Goal: Task Accomplishment & Management: Use online tool/utility

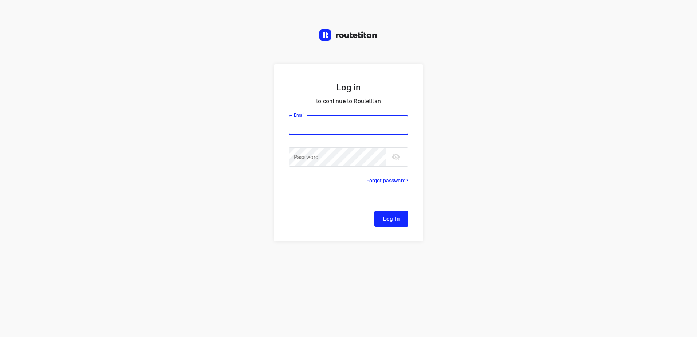
paste input "[EMAIL_ADDRESS][DOMAIN_NAME]"
type input "[EMAIL_ADDRESS][DOMAIN_NAME]"
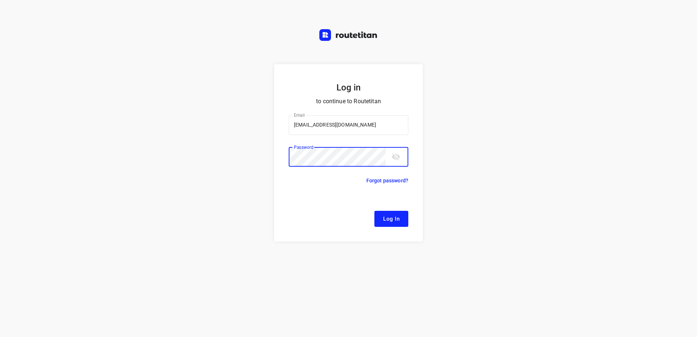
click at [197, 166] on div "Log in to continue to Routetitan Email [EMAIL_ADDRESS][DOMAIN_NAME] Email ​ Pas…" at bounding box center [348, 200] width 697 height 273
drag, startPoint x: 481, startPoint y: 208, endPoint x: 452, endPoint y: 207, distance: 29.2
click at [481, 208] on div "Log in to continue to Routetitan Email remco@fruitopjewerk.nl Email ​ Password …" at bounding box center [348, 200] width 697 height 273
click at [400, 215] on button "Log In" at bounding box center [391, 219] width 34 height 16
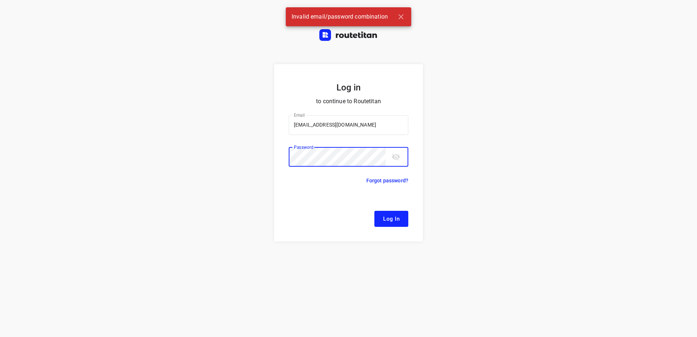
click at [247, 156] on div "Log in to continue to Routetitan Email remco@fruitopjewerk.nl Email ​ Password …" at bounding box center [348, 200] width 697 height 273
drag, startPoint x: 470, startPoint y: 185, endPoint x: 442, endPoint y: 178, distance: 28.9
click at [470, 185] on div "Log in to continue to Routetitan Email remco@fruitopjewerk.nl Email ​ Password …" at bounding box center [348, 200] width 697 height 273
click at [202, 157] on div "Log in to continue to Routetitan Email remco@fruitopjewerk.nl Email ​ Password …" at bounding box center [348, 200] width 697 height 273
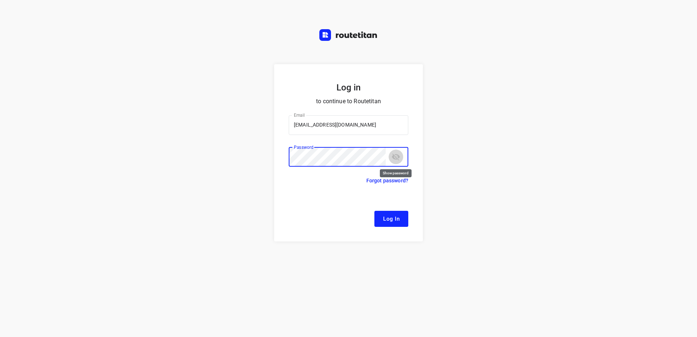
click at [394, 157] on icon "toggle password visibility" at bounding box center [395, 156] width 9 height 9
click at [374, 211] on button "Log In" at bounding box center [391, 219] width 34 height 16
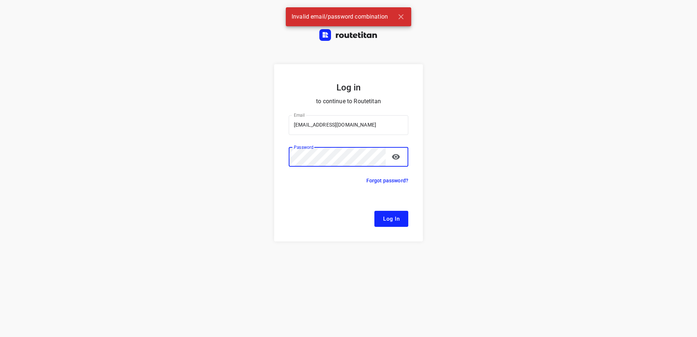
click at [484, 121] on div "Log in to continue to Routetitan Email remco@fruitopjewerk.nl Email ​ Password …" at bounding box center [348, 200] width 697 height 273
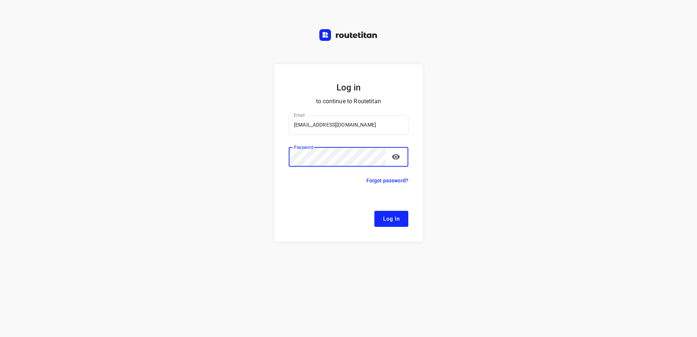
click at [374, 211] on button "Log In" at bounding box center [391, 219] width 34 height 16
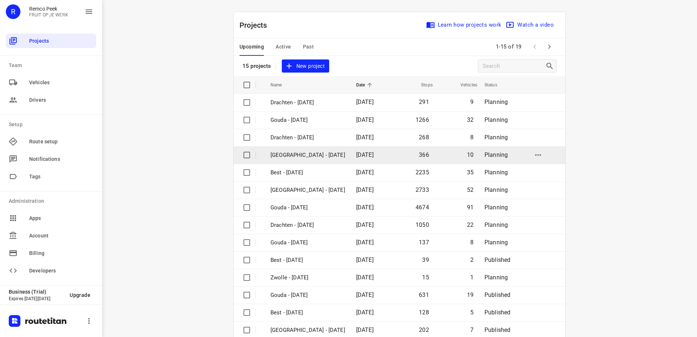
click at [294, 154] on p "[GEOGRAPHIC_DATA] - [DATE]" at bounding box center [307, 155] width 75 height 8
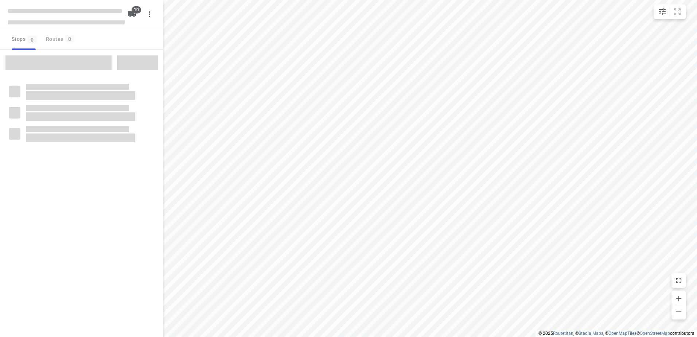
type input "distance"
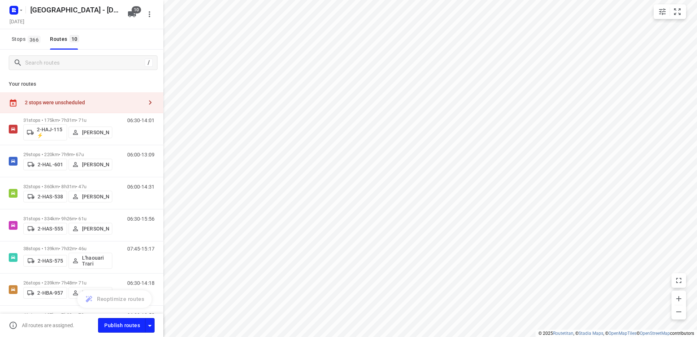
click at [101, 101] on div "2 stops were unscheduled" at bounding box center [84, 102] width 118 height 6
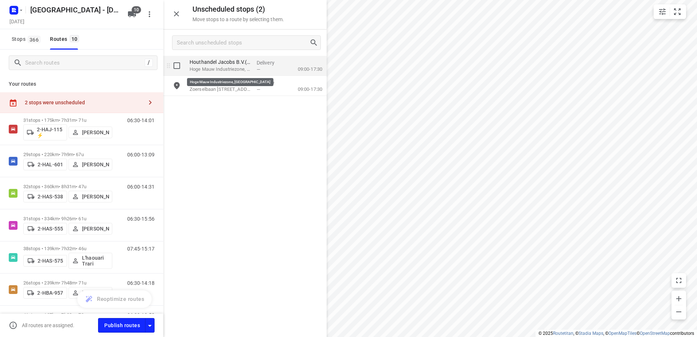
click at [241, 67] on p "Hoge Mauw Industriezone, Arendonk" at bounding box center [219, 69] width 61 height 7
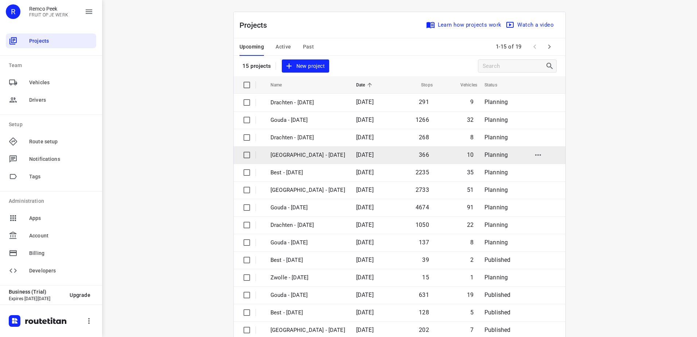
click at [304, 152] on p "[GEOGRAPHIC_DATA] - [DATE]" at bounding box center [307, 155] width 75 height 8
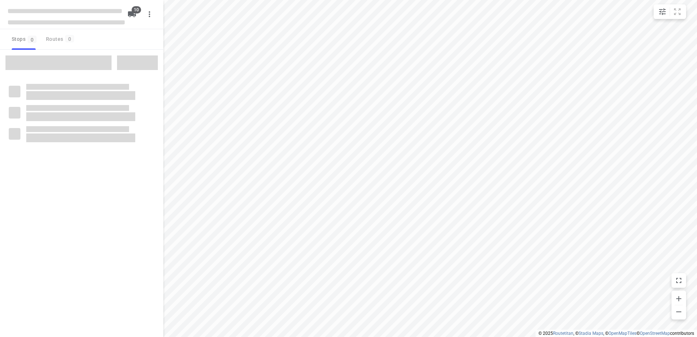
type input "distance"
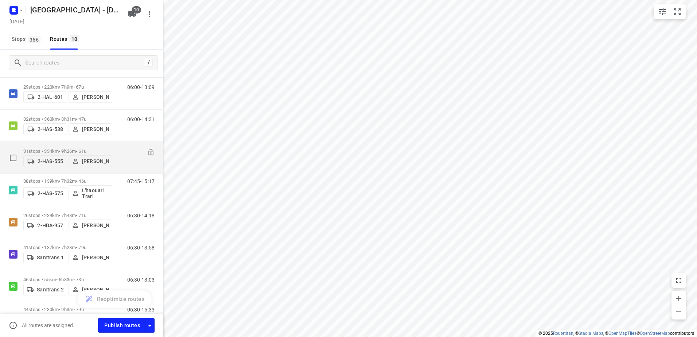
scroll to position [73, 0]
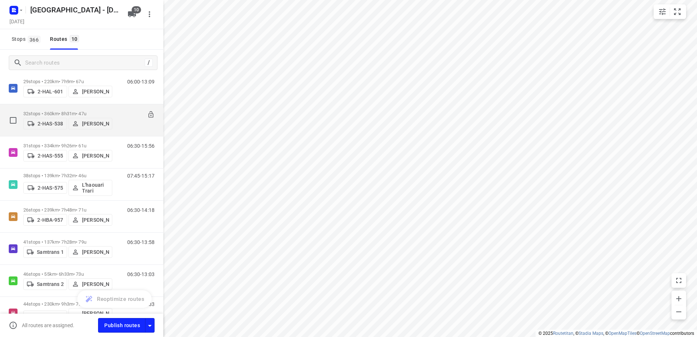
click at [85, 121] on p "[PERSON_NAME]" at bounding box center [95, 124] width 27 height 6
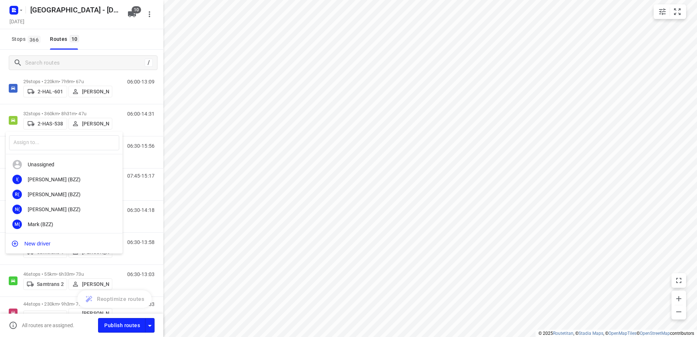
click at [45, 110] on div at bounding box center [348, 168] width 697 height 337
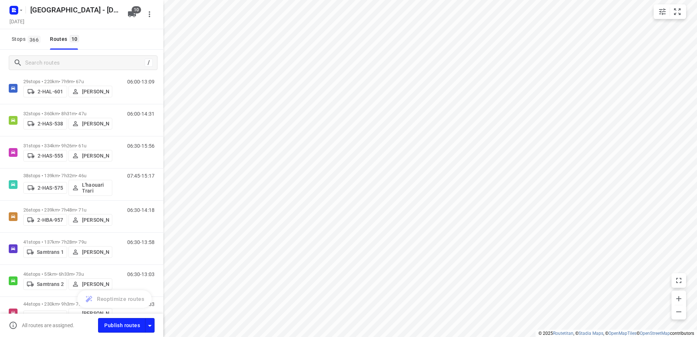
click at [35, 111] on p "32 stops • 360km • 8h31m • 47u" at bounding box center [67, 113] width 89 height 5
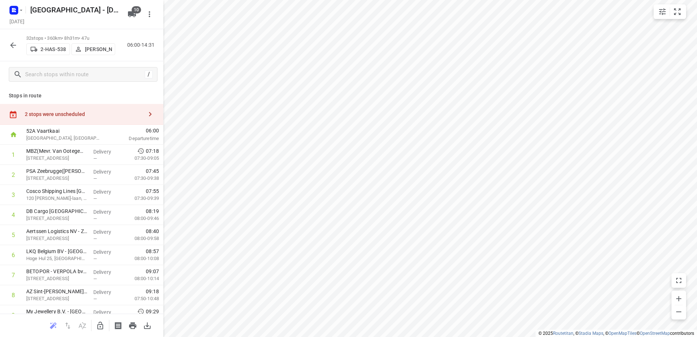
click at [114, 113] on div "2 stops were unscheduled" at bounding box center [84, 114] width 118 height 6
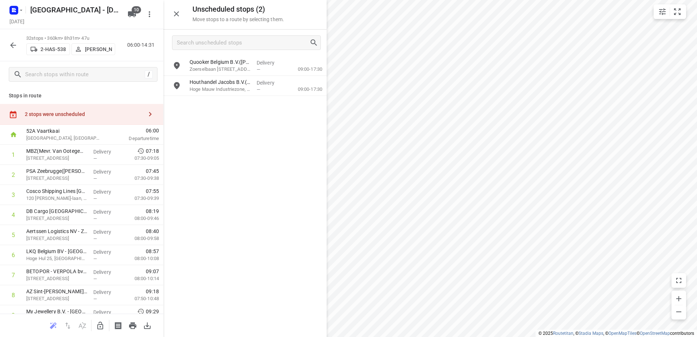
click at [114, 113] on div "2 stops were unscheduled" at bounding box center [84, 114] width 118 height 6
click at [181, 17] on button "button" at bounding box center [176, 14] width 15 height 15
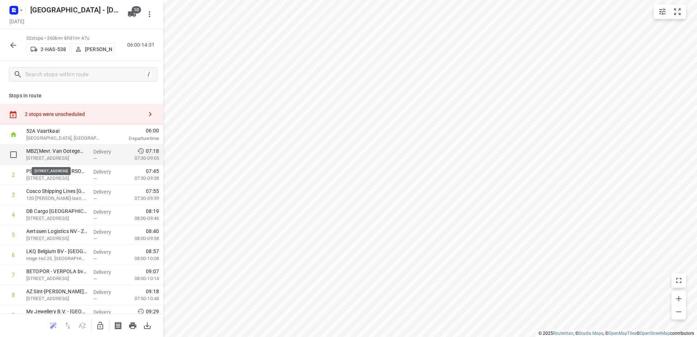
click at [62, 154] on p "Isabellalaan 1, Zeebrugge" at bounding box center [56, 157] width 61 height 7
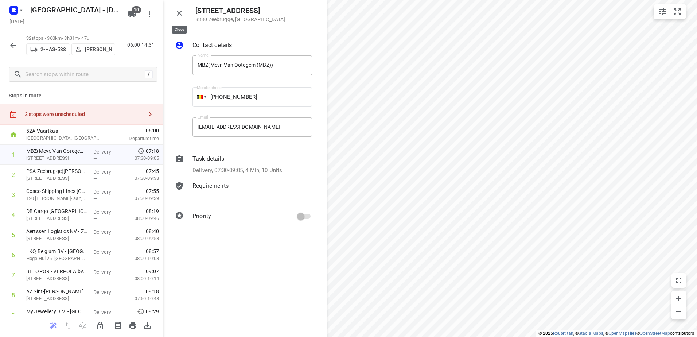
click at [181, 12] on icon "button" at bounding box center [179, 13] width 9 height 9
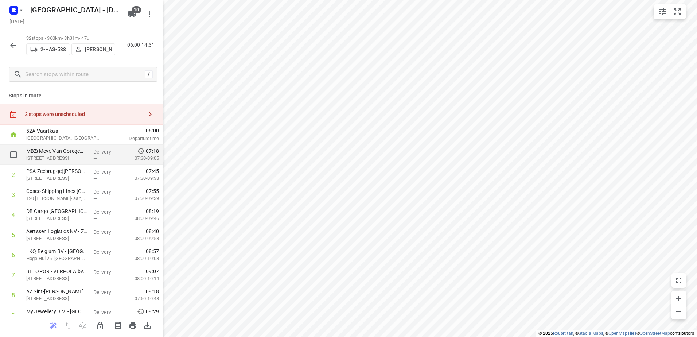
click at [45, 152] on p "MBZ(Mevr. Van Ootegem (MBZ))" at bounding box center [56, 150] width 61 height 7
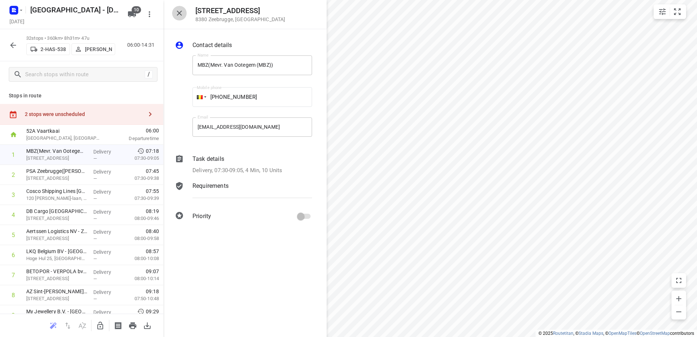
click at [183, 12] on icon "button" at bounding box center [179, 13] width 9 height 9
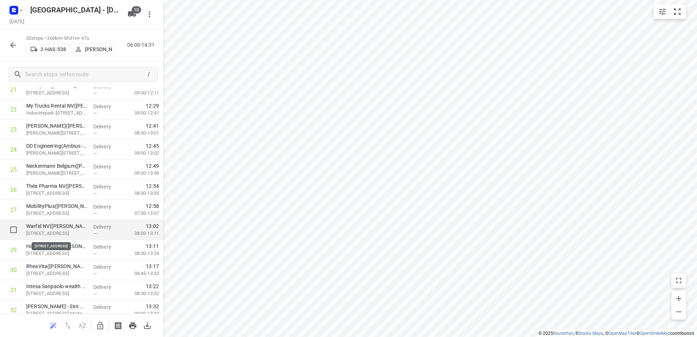
scroll to position [493, 0]
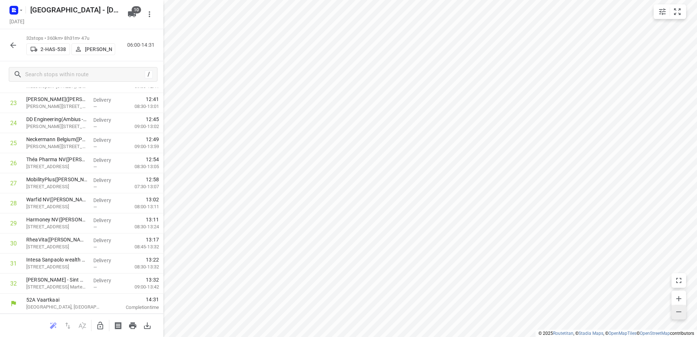
click at [681, 311] on icon "button" at bounding box center [678, 311] width 9 height 9
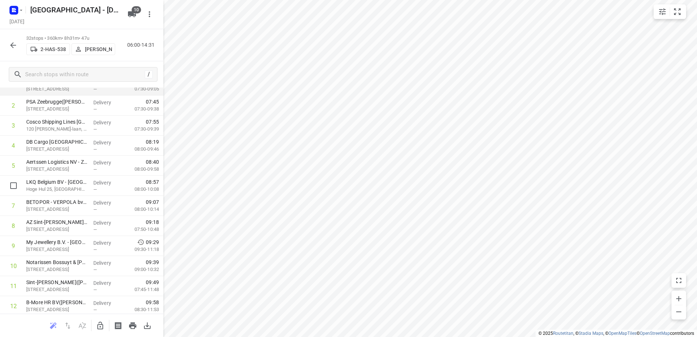
scroll to position [0, 0]
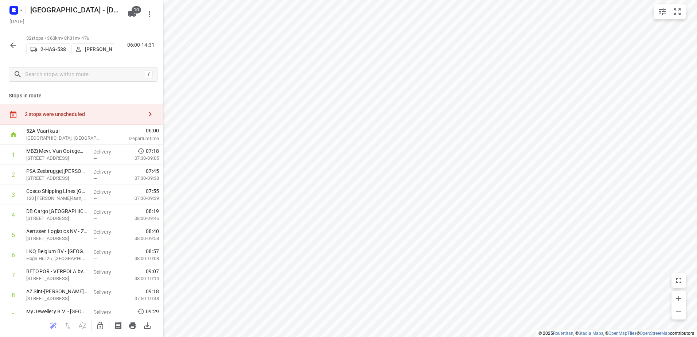
click at [133, 114] on div "2 stops were unscheduled" at bounding box center [84, 114] width 118 height 6
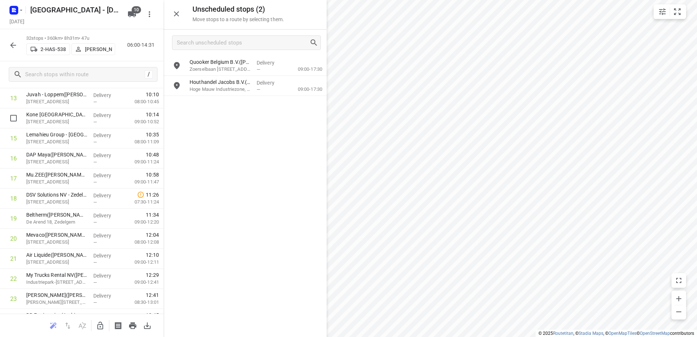
scroll to position [401, 0]
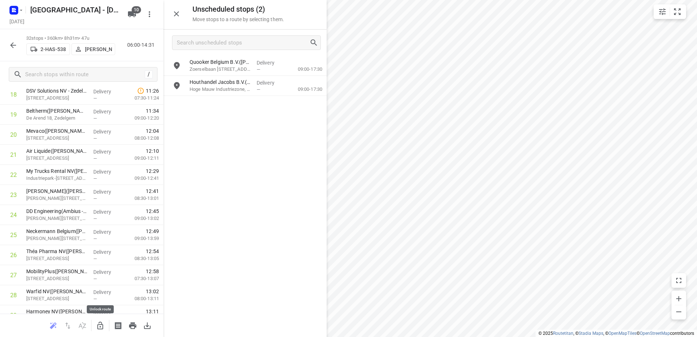
click at [101, 326] on icon "button" at bounding box center [100, 325] width 6 height 8
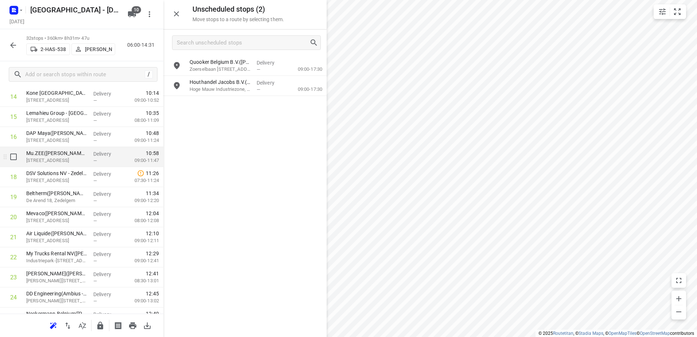
scroll to position [291, 0]
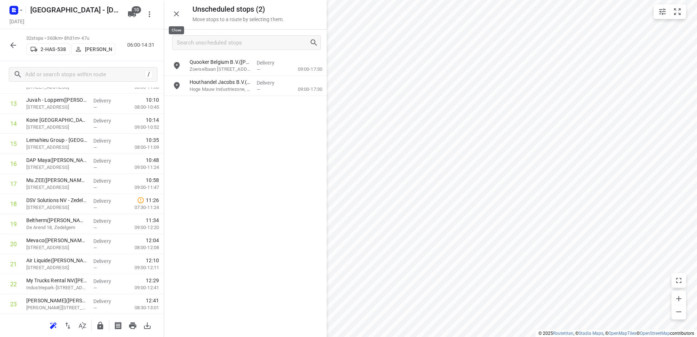
click at [179, 15] on icon "button" at bounding box center [176, 13] width 9 height 9
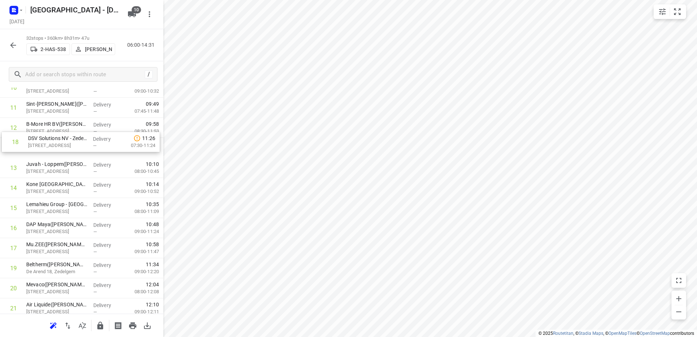
scroll to position [247, 0]
drag, startPoint x: 44, startPoint y: 239, endPoint x: 48, endPoint y: 148, distance: 91.2
click at [48, 148] on div "1 MBZ(Mevr. Van Ootegem (MBZ)) Isabellalaan 1, Zeebrugge Delivery — 07:18 07:30…" at bounding box center [81, 217] width 163 height 641
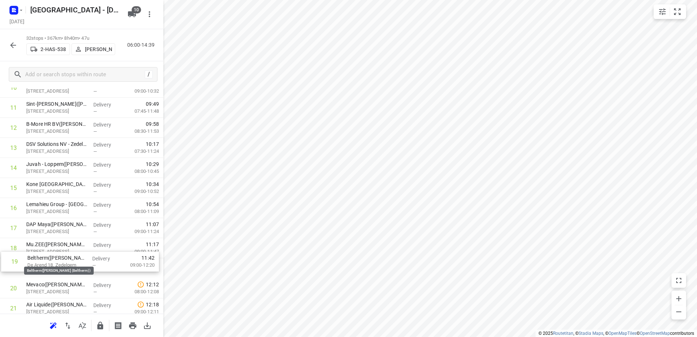
scroll to position [248, 0]
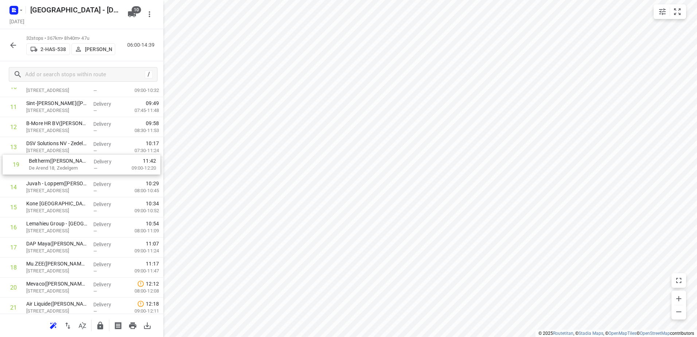
drag, startPoint x: 51, startPoint y: 267, endPoint x: 55, endPoint y: 162, distance: 105.4
click at [55, 162] on div "1 MBZ(Mevr. Van Ootegem (MBZ)) Isabellalaan 1, Zeebrugge Delivery — 07:18 07:30…" at bounding box center [81, 217] width 163 height 641
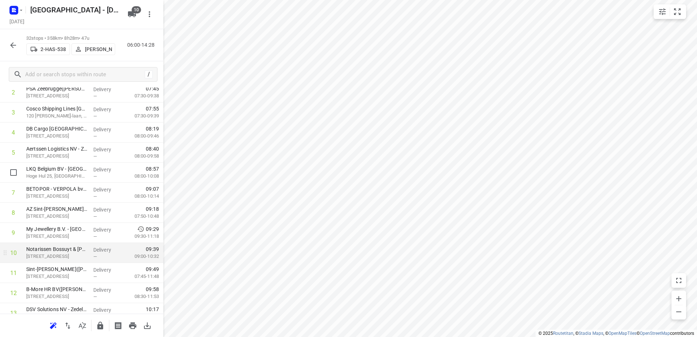
scroll to position [146, 0]
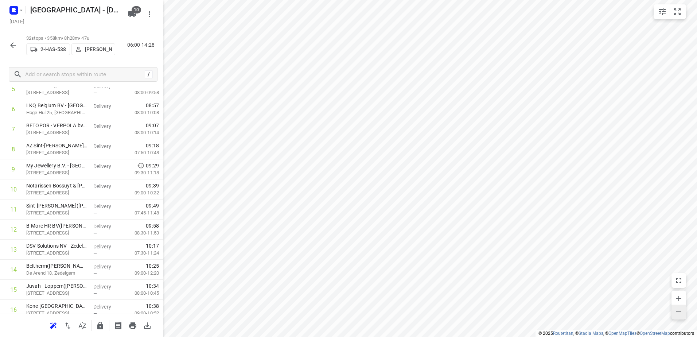
click at [678, 314] on icon "button" at bounding box center [678, 311] width 9 height 9
click at [100, 325] on icon "button" at bounding box center [100, 325] width 6 height 8
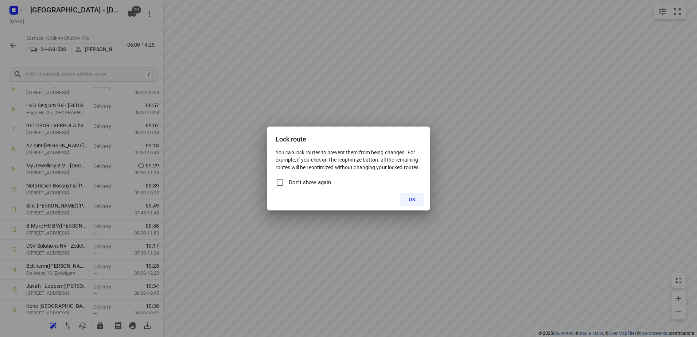
click at [408, 196] on button "OK" at bounding box center [412, 199] width 24 height 13
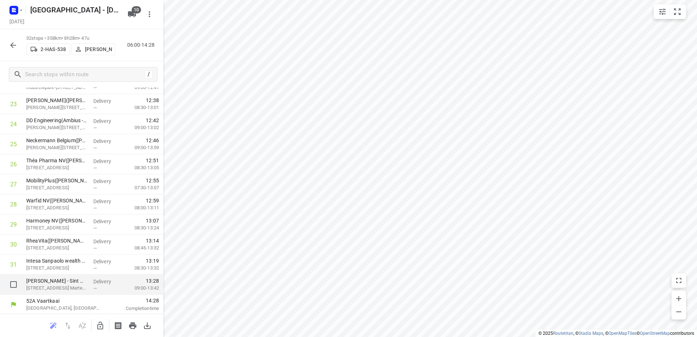
scroll to position [493, 0]
click at [147, 15] on icon "button" at bounding box center [149, 14] width 9 height 9
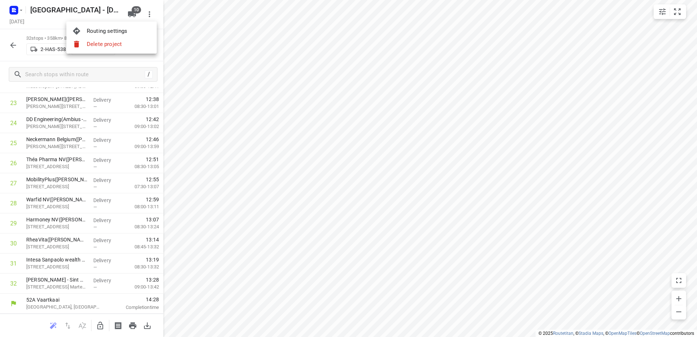
click at [200, 22] on div at bounding box center [348, 168] width 697 height 337
click at [17, 47] on button "button" at bounding box center [13, 45] width 15 height 15
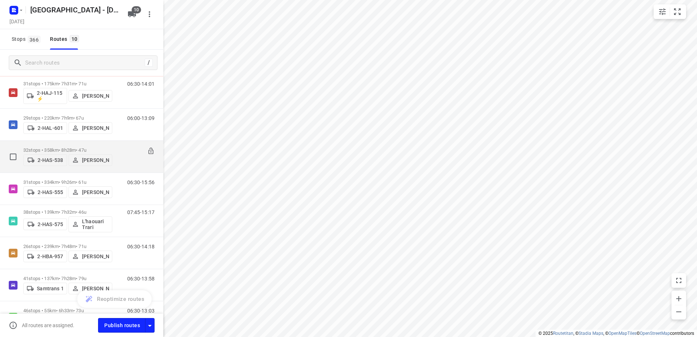
scroll to position [0, 0]
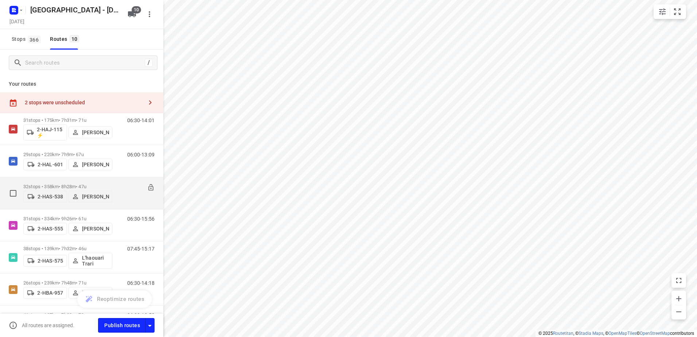
click at [99, 184] on p "32 stops • 358km • 8h28m • 47u" at bounding box center [67, 186] width 89 height 5
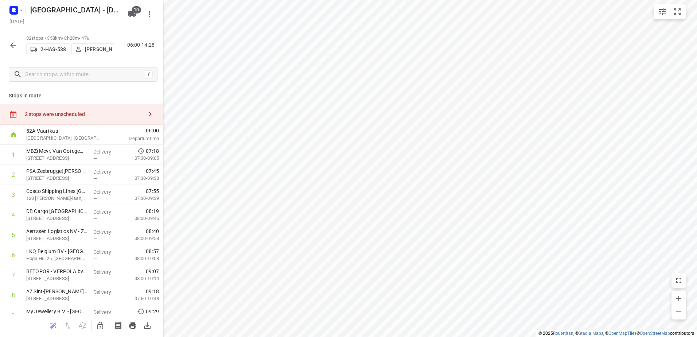
click at [12, 45] on icon "button" at bounding box center [13, 45] width 6 height 6
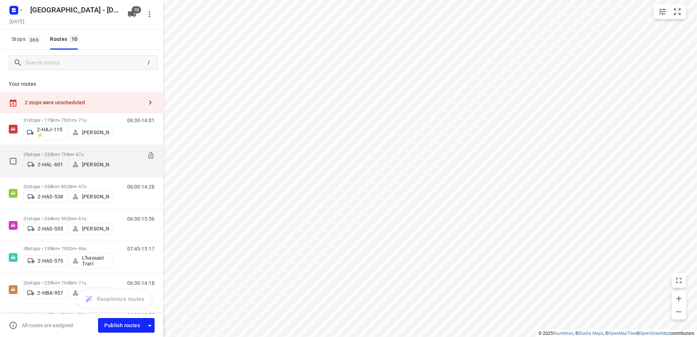
click at [130, 163] on div "06:00-13:09" at bounding box center [136, 163] width 36 height 22
click at [83, 152] on p "29 stops • 220km • 7h9m • 67u" at bounding box center [67, 154] width 89 height 5
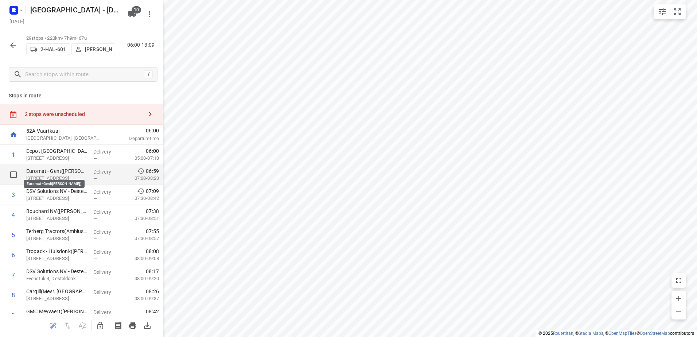
click at [50, 172] on p "Euromat - Gent([PERSON_NAME])" at bounding box center [56, 170] width 61 height 7
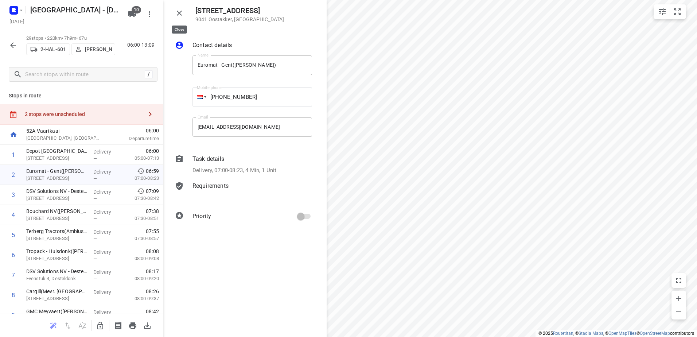
click at [181, 13] on icon "button" at bounding box center [179, 13] width 9 height 9
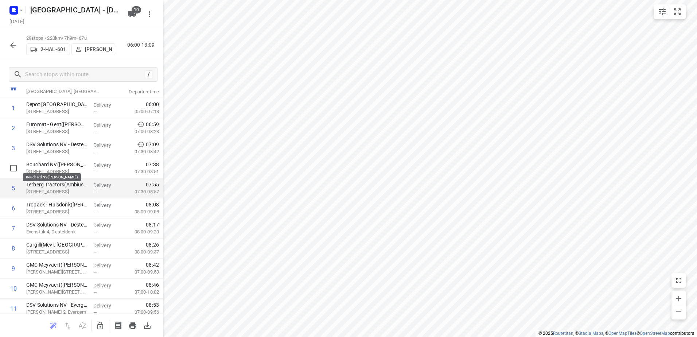
scroll to position [36, 0]
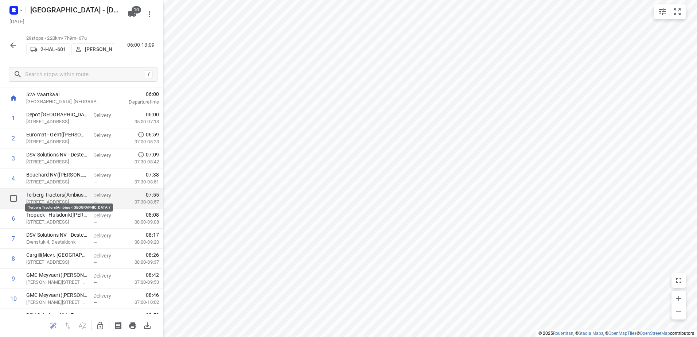
click at [45, 194] on p "Terberg Tractors(Ambius - [GEOGRAPHIC_DATA])" at bounding box center [56, 194] width 61 height 7
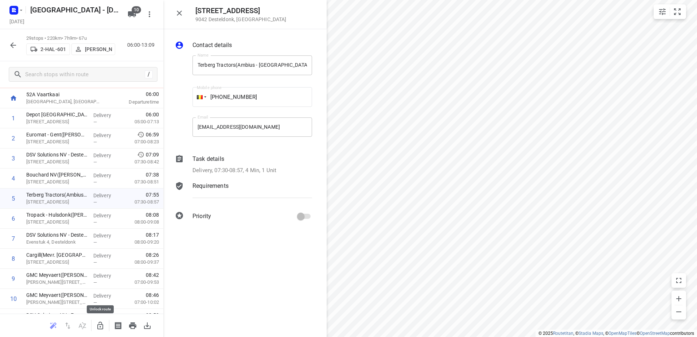
click at [103, 324] on icon "button" at bounding box center [100, 325] width 9 height 9
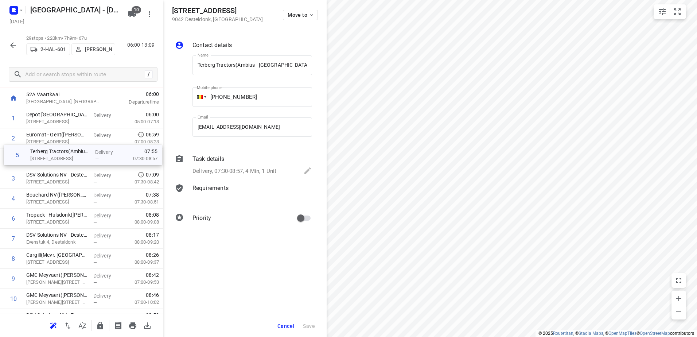
drag, startPoint x: 52, startPoint y: 198, endPoint x: 55, endPoint y: 150, distance: 47.8
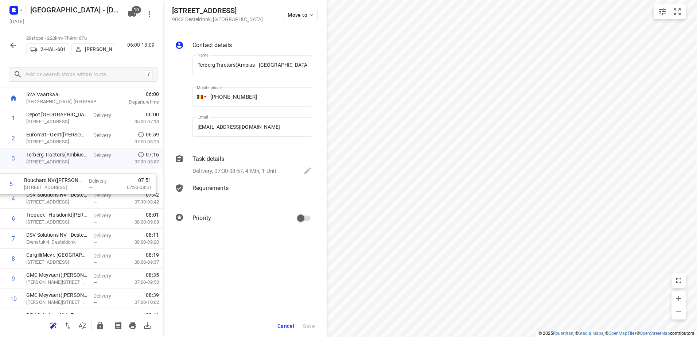
drag, startPoint x: 69, startPoint y: 200, endPoint x: 65, endPoint y: 181, distance: 19.7
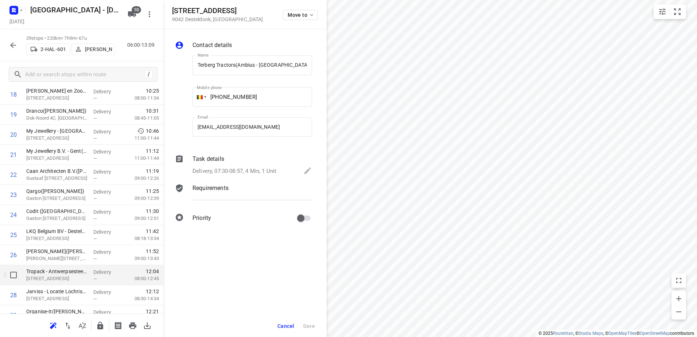
scroll to position [433, 0]
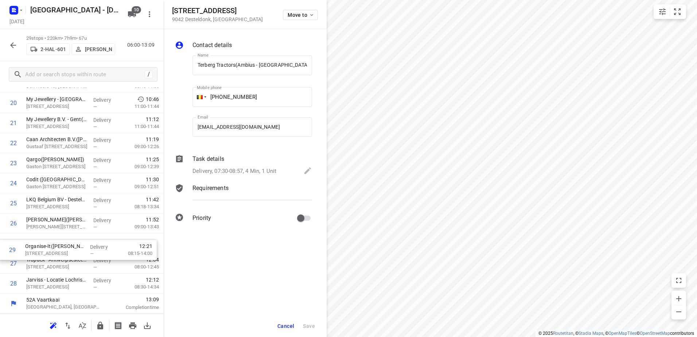
drag, startPoint x: 65, startPoint y: 284, endPoint x: 64, endPoint y: 249, distance: 35.4
click at [64, 249] on div "1 Depot België(Depot België) Vaartkaai 52A, Antwerpen Delivery — 06:00 05:00-07…" at bounding box center [81, 2] width 163 height 581
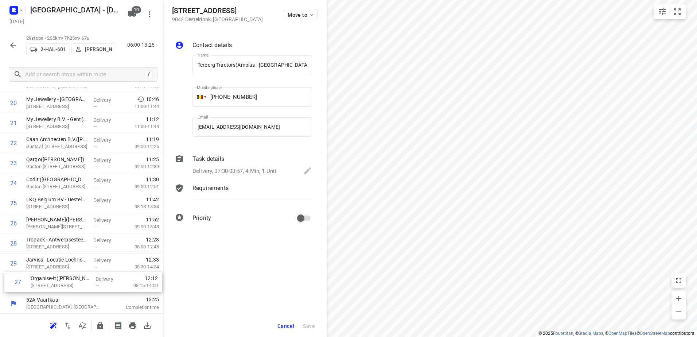
drag, startPoint x: 63, startPoint y: 242, endPoint x: 67, endPoint y: 283, distance: 41.8
click at [67, 283] on div "1 Depot België(Depot België) Vaartkaai 52A, Antwerpen Delivery — 06:00 05:00-07…" at bounding box center [81, 2] width 163 height 581
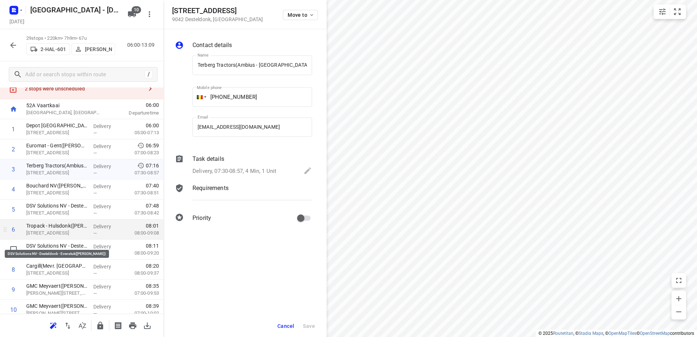
scroll to position [36, 0]
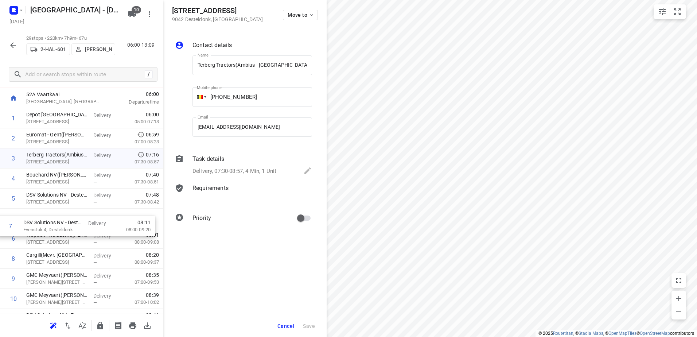
drag, startPoint x: 68, startPoint y: 240, endPoint x: 64, endPoint y: 225, distance: 16.3
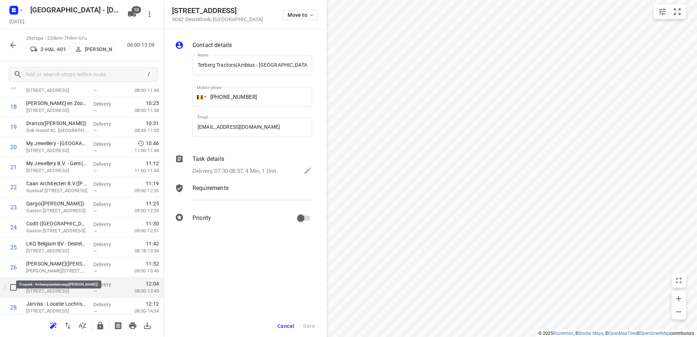
scroll to position [401, 0]
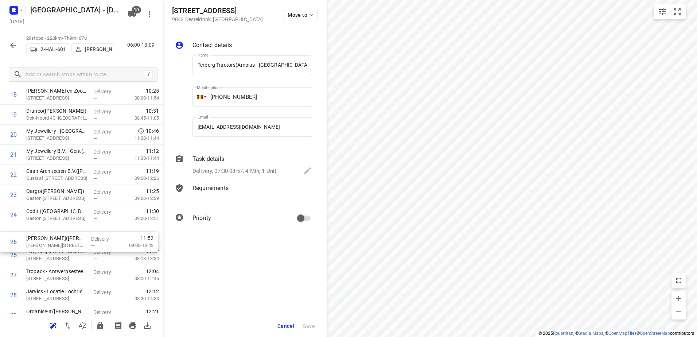
drag, startPoint x: 74, startPoint y: 254, endPoint x: 74, endPoint y: 239, distance: 15.3
click at [74, 239] on div "1 Depot België(Depot België) Vaartkaai 52A, Antwerpen Delivery — 06:00 05:00-07…" at bounding box center [81, 34] width 163 height 581
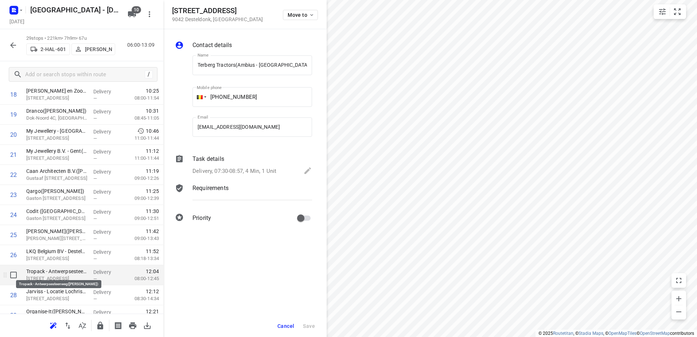
scroll to position [433, 0]
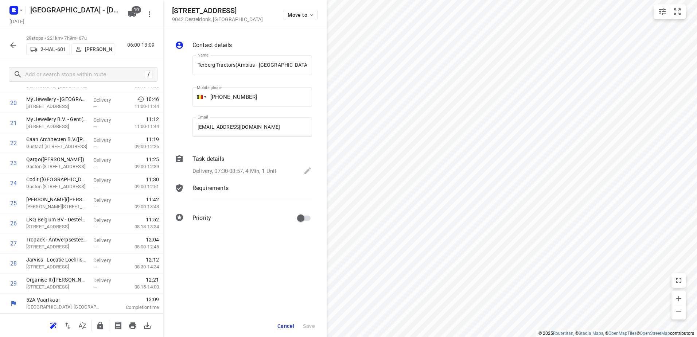
click at [12, 47] on icon "button" at bounding box center [13, 45] width 9 height 9
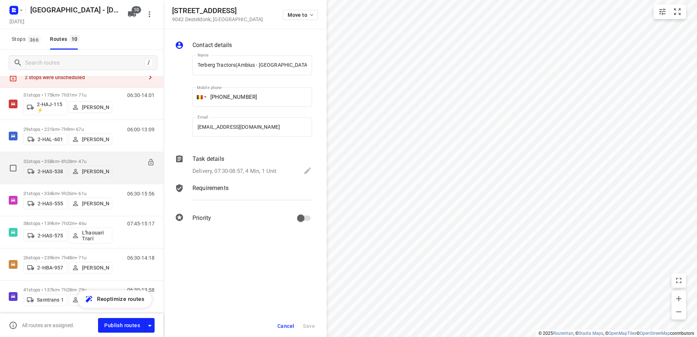
scroll to position [36, 0]
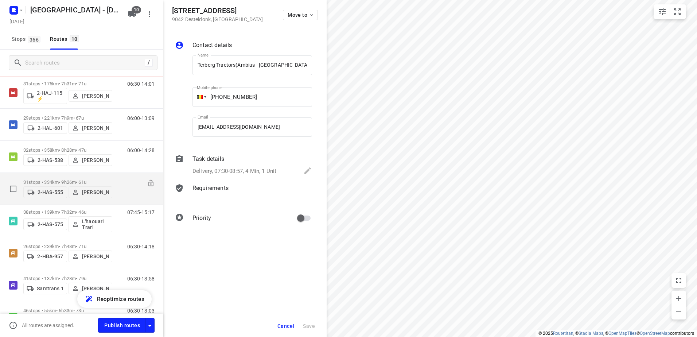
click at [77, 181] on p "31 stops • 334km • 9h26m • 61u" at bounding box center [67, 181] width 89 height 5
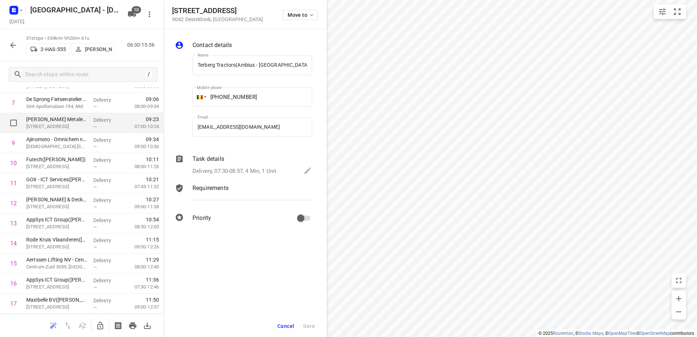
scroll to position [182, 0]
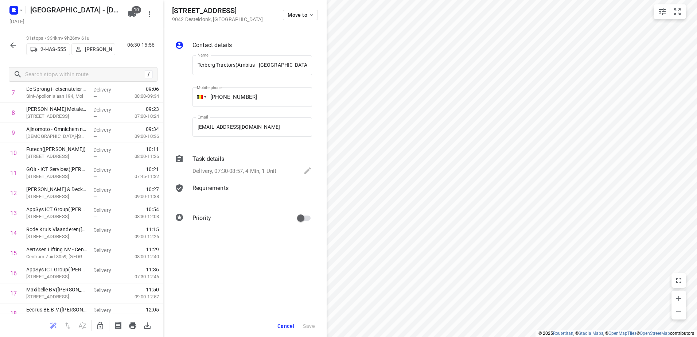
click at [696, 131] on html "i © 2025 Routetitan , © Stadia Maps , © OpenMapTiles © OpenStreetMap contributo…" at bounding box center [348, 168] width 697 height 337
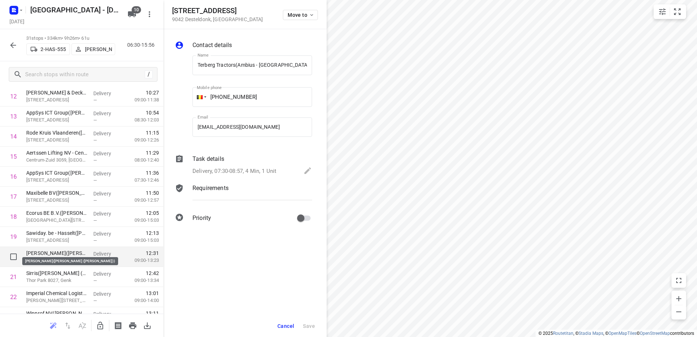
scroll to position [291, 0]
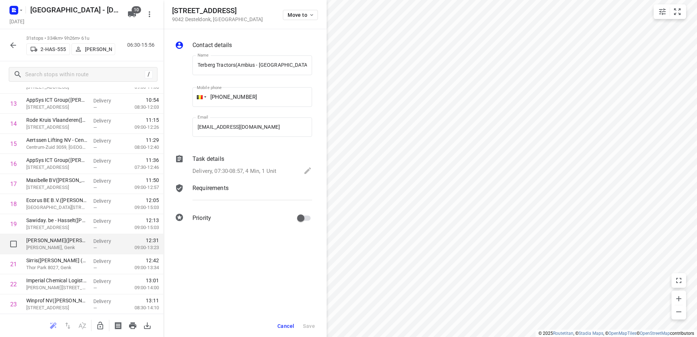
drag, startPoint x: 46, startPoint y: 243, endPoint x: 46, endPoint y: 236, distance: 7.3
click at [46, 236] on div "Easi Genk(Diane Peeters (Easi Genk)) Koolmijn Winterslag, Genk" at bounding box center [56, 244] width 67 height 20
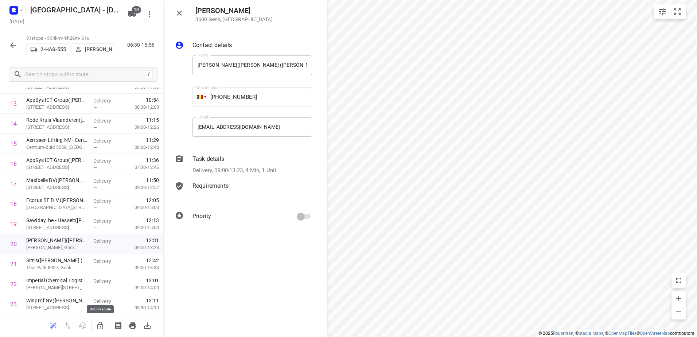
click at [102, 324] on icon "button" at bounding box center [100, 325] width 6 height 8
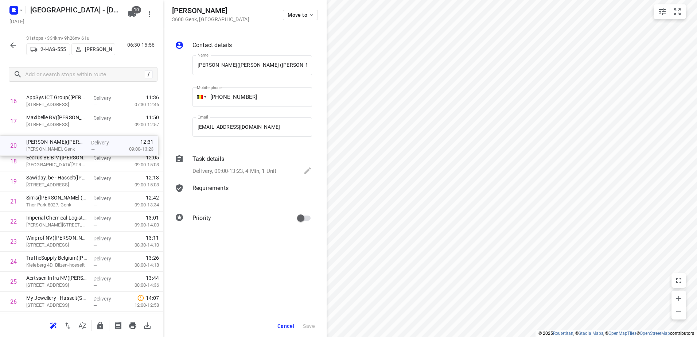
scroll to position [354, 0]
drag, startPoint x: 44, startPoint y: 172, endPoint x: 46, endPoint y: 144, distance: 27.8
click at [46, 144] on div "1 CEVA Logistics Belgium – Grobbendonk(Aziz Sefiani) Industrieweg 38f, Grobbend…" at bounding box center [81, 100] width 163 height 621
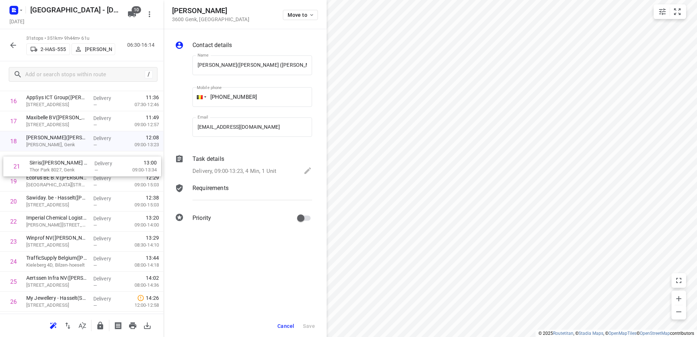
drag, startPoint x: 50, startPoint y: 203, endPoint x: 53, endPoint y: 166, distance: 36.9
click at [53, 166] on div "1 CEVA Logistics Belgium – Grobbendonk(Aziz Sefiani) Industrieweg 38f, Grobbend…" at bounding box center [81, 100] width 163 height 621
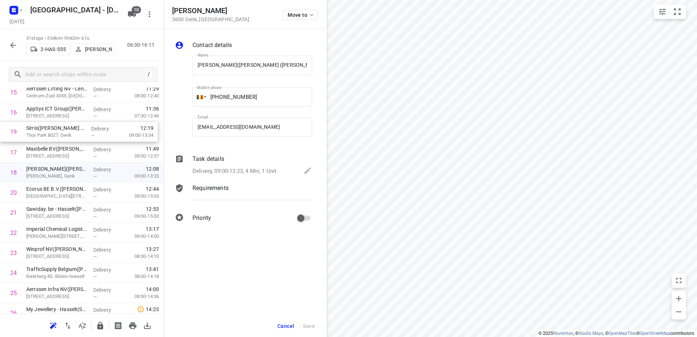
drag, startPoint x: 46, startPoint y: 163, endPoint x: 46, endPoint y: 129, distance: 33.5
click at [46, 129] on div "1 CEVA Logistics Belgium – Grobbendonk(Aziz Sefiani) Industrieweg 38f, Grobbend…" at bounding box center [81, 112] width 163 height 621
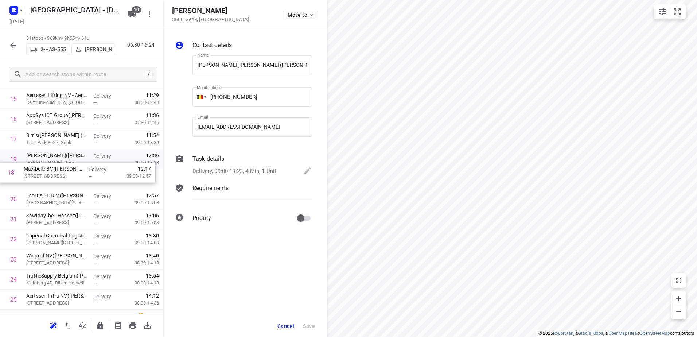
drag, startPoint x: 58, startPoint y: 160, endPoint x: 56, endPoint y: 175, distance: 15.4
click at [56, 175] on div "1 CEVA Logistics Belgium – Grobbendonk(Aziz Sefiani) Industrieweg 38f, Grobbend…" at bounding box center [81, 118] width 163 height 621
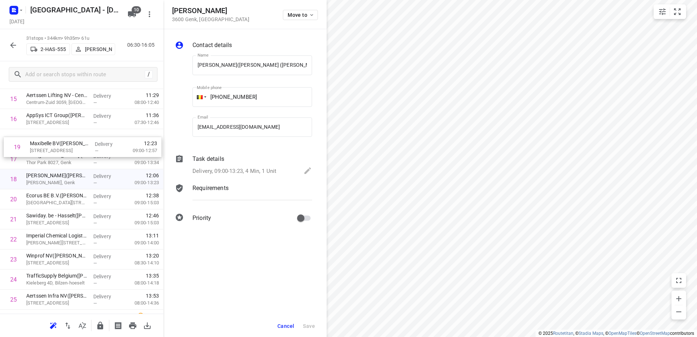
drag, startPoint x: 46, startPoint y: 178, endPoint x: 50, endPoint y: 144, distance: 34.4
click at [50, 144] on div "1 CEVA Logistics Belgium – Grobbendonk(Aziz Sefiani) Industrieweg 38f, Grobbend…" at bounding box center [81, 118] width 163 height 621
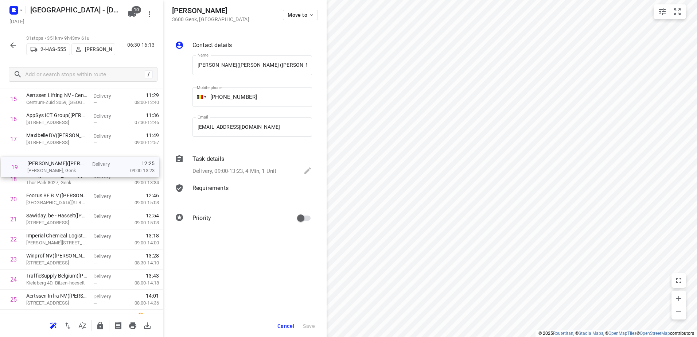
drag, startPoint x: 52, startPoint y: 180, endPoint x: 53, endPoint y: 165, distance: 15.7
click at [53, 165] on div "1 CEVA Logistics Belgium – Grobbendonk(Aziz Sefiani) Industrieweg 38f, Grobbend…" at bounding box center [81, 118] width 163 height 621
click at [283, 326] on span "Cancel" at bounding box center [285, 326] width 17 height 6
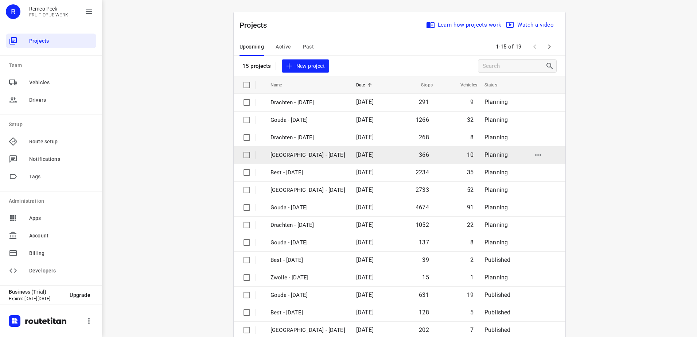
click at [282, 155] on p "[GEOGRAPHIC_DATA] - [DATE]" at bounding box center [307, 155] width 75 height 8
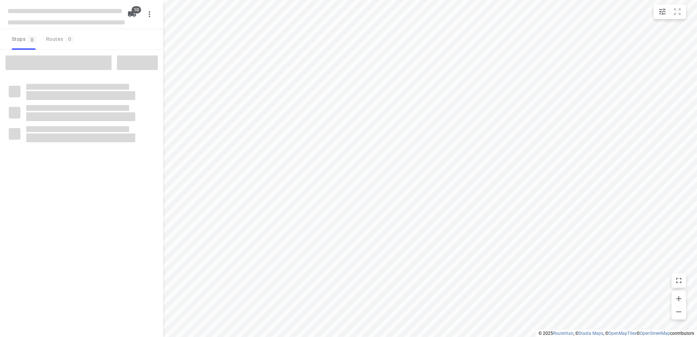
type input "distance"
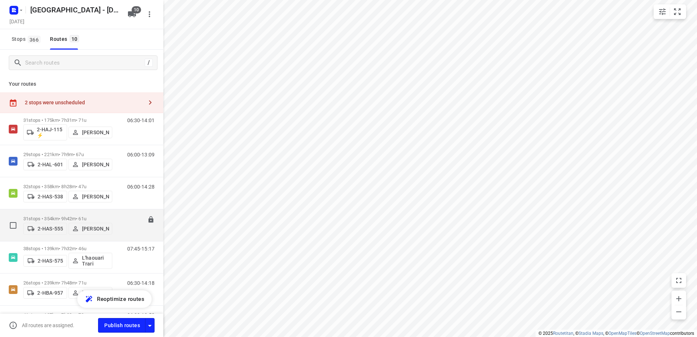
click at [109, 221] on div "2-HAS-555 Warren Blust" at bounding box center [67, 227] width 89 height 13
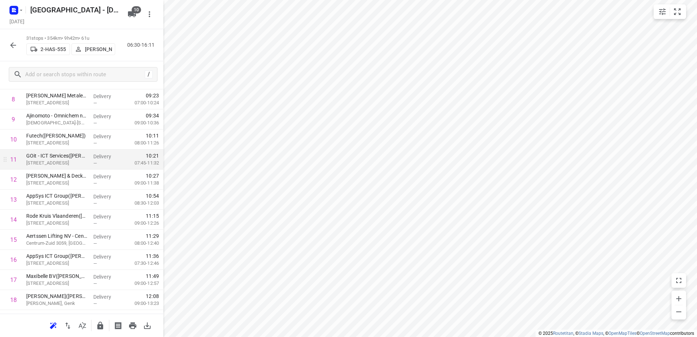
scroll to position [219, 0]
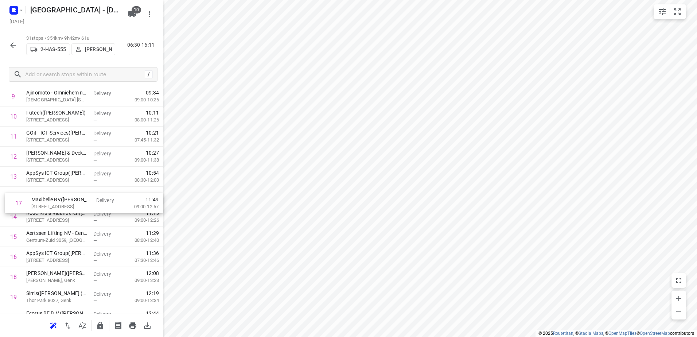
drag, startPoint x: 51, startPoint y: 256, endPoint x: 55, endPoint y: 200, distance: 55.9
click at [55, 200] on div "1 CEVA Logistics Belgium – Grobbendonk(Aziz Sefiani) Industrieweg 38f, Grobbend…" at bounding box center [81, 236] width 163 height 621
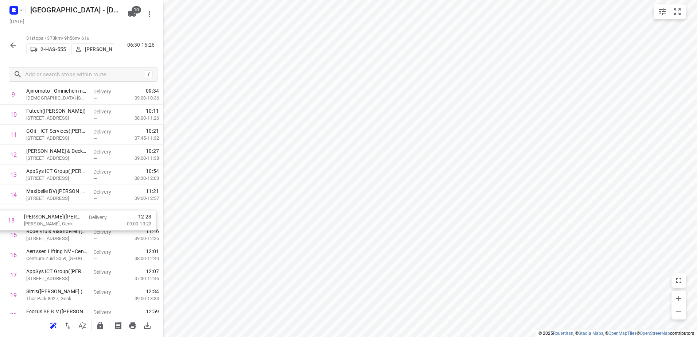
drag, startPoint x: 71, startPoint y: 279, endPoint x: 68, endPoint y: 217, distance: 61.6
click at [68, 217] on div "1 CEVA Logistics Belgium – Grobbendonk(Aziz Sefiani) Industrieweg 38f, Grobbend…" at bounding box center [81, 234] width 163 height 621
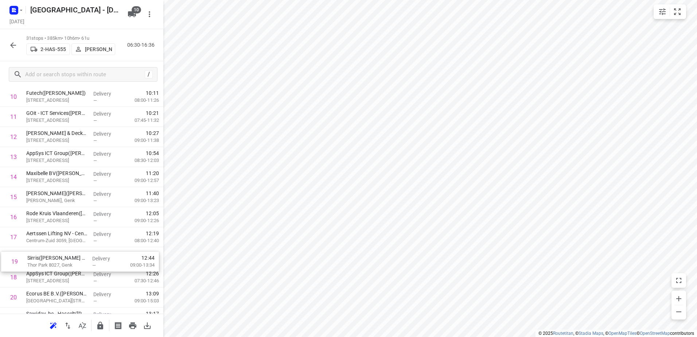
scroll to position [242, 0]
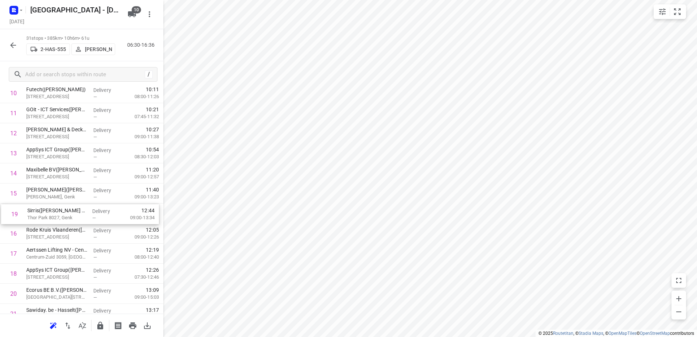
drag, startPoint x: 62, startPoint y: 294, endPoint x: 64, endPoint y: 206, distance: 87.5
click at [64, 206] on div "1 CEVA Logistics Belgium – Grobbendonk(Aziz Sefiani) Industrieweg 38f, Grobbend…" at bounding box center [81, 213] width 163 height 621
drag, startPoint x: 66, startPoint y: 253, endPoint x: 69, endPoint y: 184, distance: 68.9
click at [69, 184] on div "1 CEVA Logistics Belgium – Grobbendonk(Aziz Sefiani) Industrieweg 38f, Grobbend…" at bounding box center [81, 213] width 163 height 621
drag, startPoint x: 56, startPoint y: 254, endPoint x: 56, endPoint y: 172, distance: 81.6
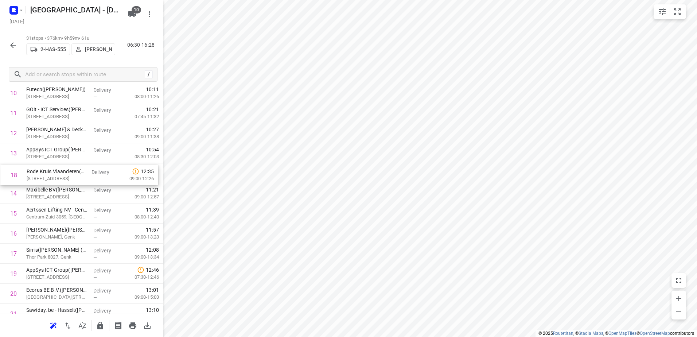
click at [56, 172] on div "1 CEVA Logistics Belgium – Grobbendonk(Aziz Sefiani) Industrieweg 38f, Grobbend…" at bounding box center [81, 213] width 163 height 621
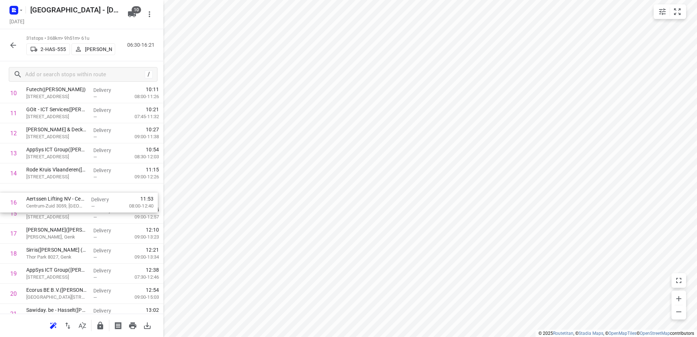
drag, startPoint x: 54, startPoint y: 216, endPoint x: 54, endPoint y: 201, distance: 14.9
click at [54, 201] on div "1 CEVA Logistics Belgium – Grobbendonk(Aziz Sefiani) Industrieweg 38f, Grobbend…" at bounding box center [81, 213] width 163 height 621
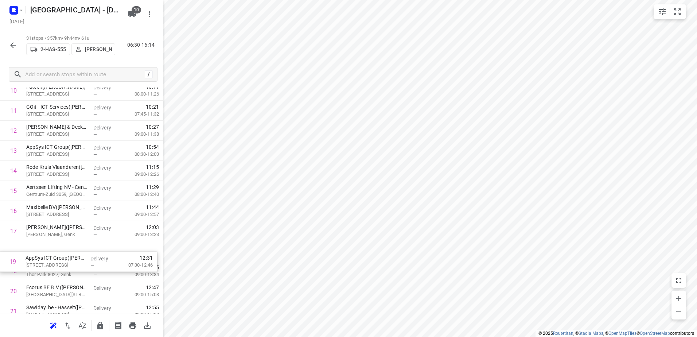
scroll to position [246, 0]
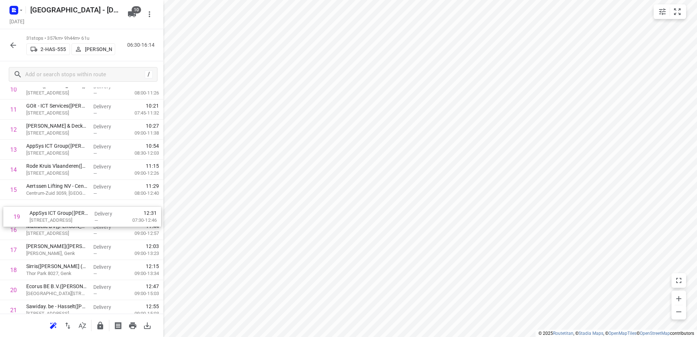
drag, startPoint x: 51, startPoint y: 274, endPoint x: 53, endPoint y: 215, distance: 58.7
click at [53, 215] on div "1 CEVA Logistics Belgium – Grobbendonk(Aziz Sefiani) Industrieweg 38f, Grobbend…" at bounding box center [81, 209] width 163 height 621
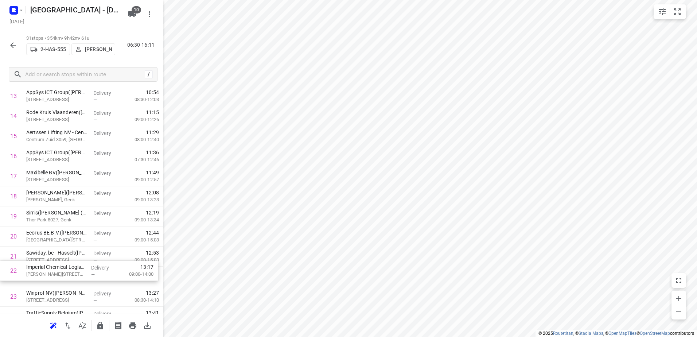
scroll to position [301, 0]
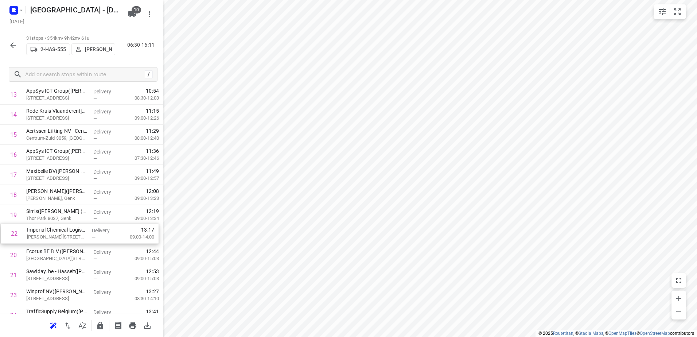
drag, startPoint x: 71, startPoint y: 294, endPoint x: 72, endPoint y: 232, distance: 62.3
click at [72, 232] on div "1 CEVA Logistics Belgium – Grobbendonk(Aziz Sefiani) Industrieweg 38f, Grobbend…" at bounding box center [81, 154] width 163 height 621
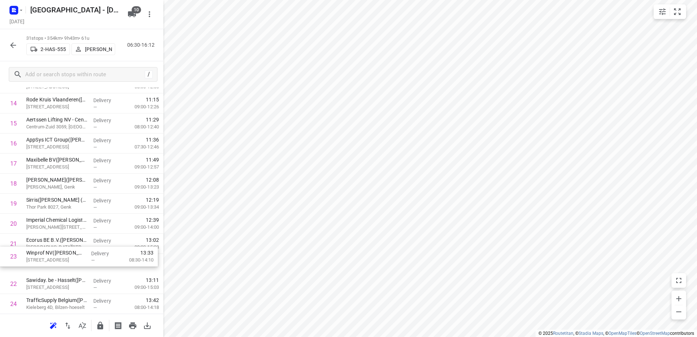
scroll to position [314, 0]
drag, startPoint x: 75, startPoint y: 295, endPoint x: 77, endPoint y: 236, distance: 59.1
click at [77, 236] on div "1 CEVA Logistics Belgium – Grobbendonk(Aziz Sefiani) Industrieweg 38f, Grobbend…" at bounding box center [81, 141] width 163 height 621
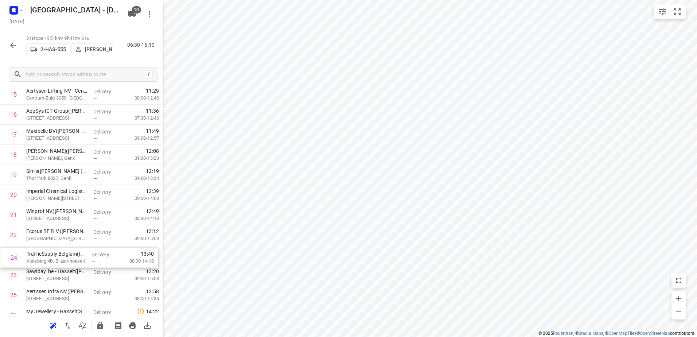
scroll to position [341, 0]
drag, startPoint x: 69, startPoint y: 300, endPoint x: 68, endPoint y: 231, distance: 68.5
click at [68, 231] on div "1 CEVA Logistics Belgium – Grobbendonk(Aziz Sefiani) Industrieweg 38f, Grobbend…" at bounding box center [81, 113] width 163 height 621
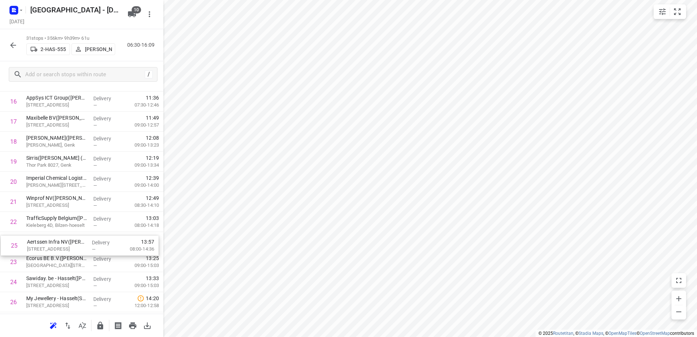
scroll to position [354, 0]
drag, startPoint x: 67, startPoint y: 295, endPoint x: 68, endPoint y: 235, distance: 59.4
click at [68, 235] on div "1 CEVA Logistics Belgium – Grobbendonk(Aziz Sefiani) Industrieweg 38f, Grobbend…" at bounding box center [81, 101] width 163 height 621
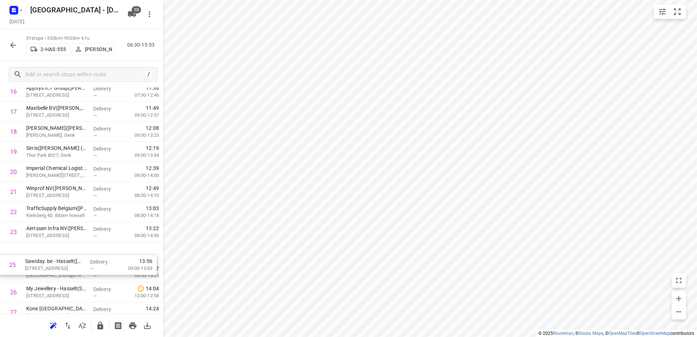
drag, startPoint x: 57, startPoint y: 284, endPoint x: 55, endPoint y: 264, distance: 20.5
click at [55, 264] on div "1 CEVA Logistics Belgium – Grobbendonk(Aziz Sefiani) Industrieweg 38f, Grobbend…" at bounding box center [81, 91] width 163 height 621
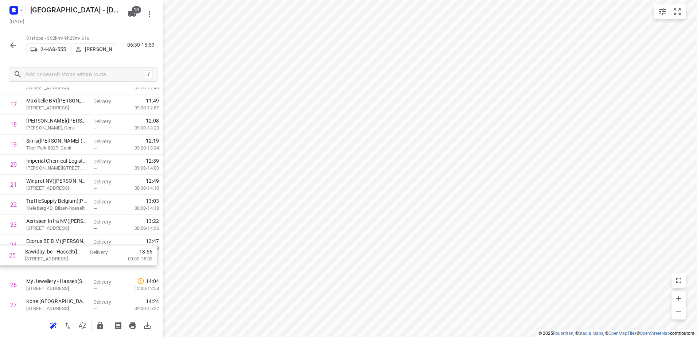
scroll to position [373, 0]
drag, startPoint x: 54, startPoint y: 269, endPoint x: 54, endPoint y: 238, distance: 31.7
click at [54, 238] on div "1 CEVA Logistics Belgium – Grobbendonk(Aziz Sefiani) Industrieweg 38f, Grobbend…" at bounding box center [81, 82] width 163 height 621
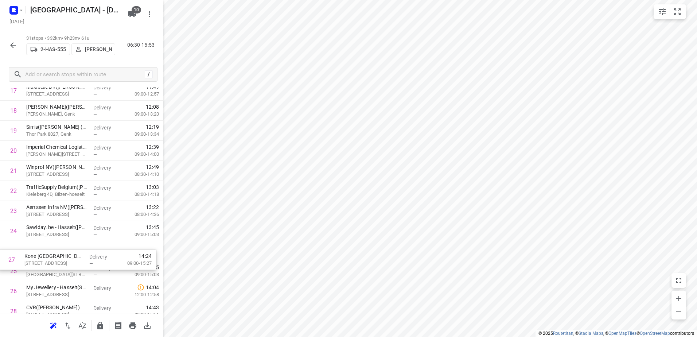
scroll to position [386, 0]
drag, startPoint x: 60, startPoint y: 303, endPoint x: 61, endPoint y: 247, distance: 56.5
click at [61, 247] on div "1 CEVA Logistics Belgium – Grobbendonk(Aziz Sefiani) Industrieweg 38f, Grobbend…" at bounding box center [81, 69] width 163 height 621
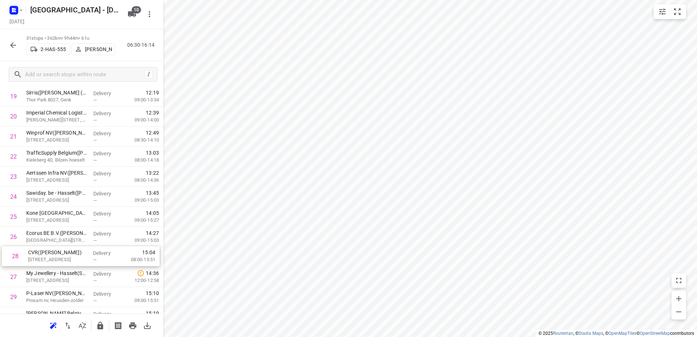
scroll to position [419, 0]
drag, startPoint x: 59, startPoint y: 310, endPoint x: 62, endPoint y: 248, distance: 62.7
click at [62, 248] on div "1 CEVA Logistics Belgium – Grobbendonk(Aziz Sefiani) Industrieweg 38f, Grobbend…" at bounding box center [81, 35] width 163 height 621
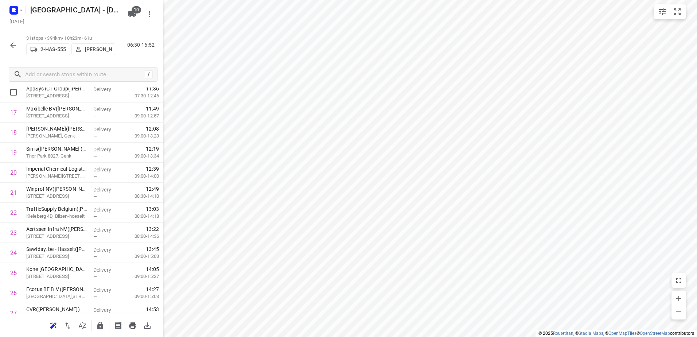
scroll to position [363, 0]
click at [153, 12] on icon "button" at bounding box center [149, 14] width 9 height 9
click at [188, 24] on div at bounding box center [348, 168] width 697 height 337
click at [24, 13] on div "[GEOGRAPHIC_DATA] - [DATE]" at bounding box center [65, 9] width 117 height 13
click at [17, 12] on rect "button" at bounding box center [13, 10] width 9 height 9
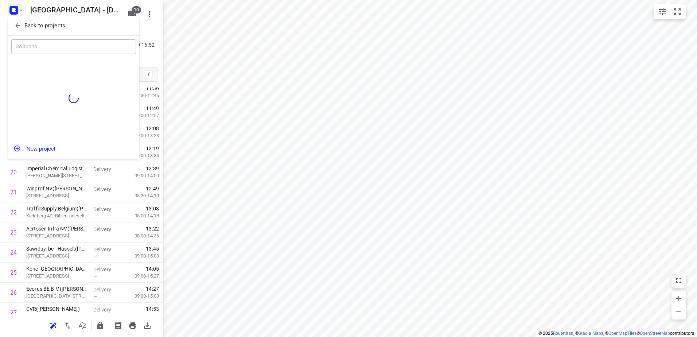
click at [17, 12] on div at bounding box center [348, 168] width 697 height 337
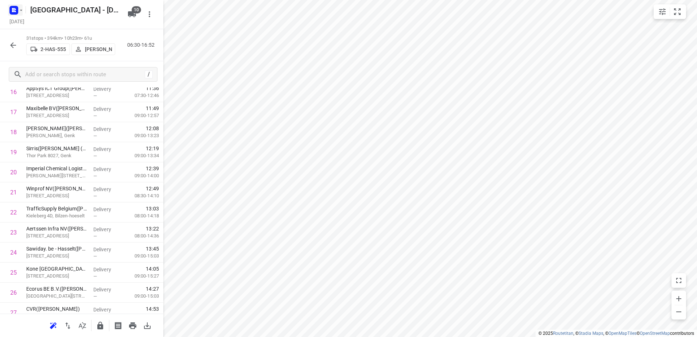
click at [18, 11] on icon "button" at bounding box center [21, 10] width 6 height 6
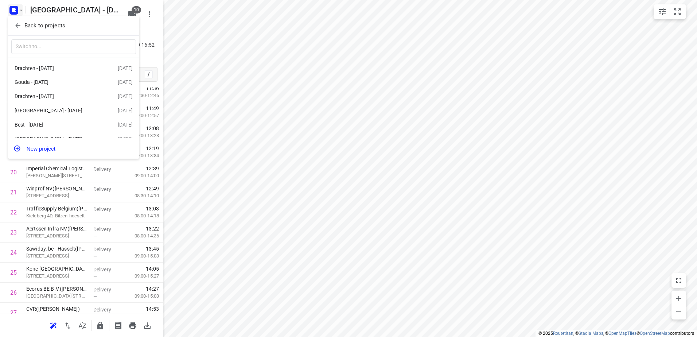
click at [19, 26] on icon "button" at bounding box center [17, 25] width 7 height 7
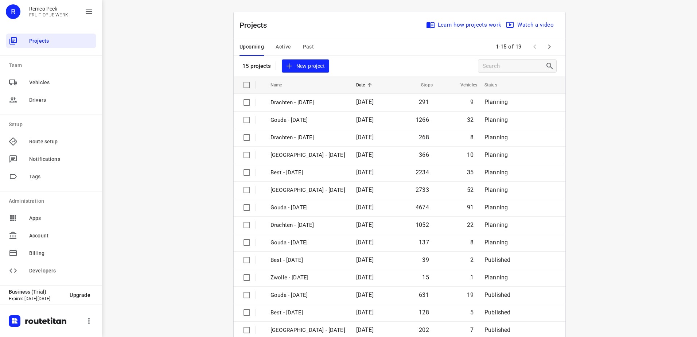
click at [148, 145] on div "i © 2025 Routetitan , © Stadia Maps , © OpenMapTiles © OpenStreetMap contributo…" at bounding box center [399, 168] width 595 height 337
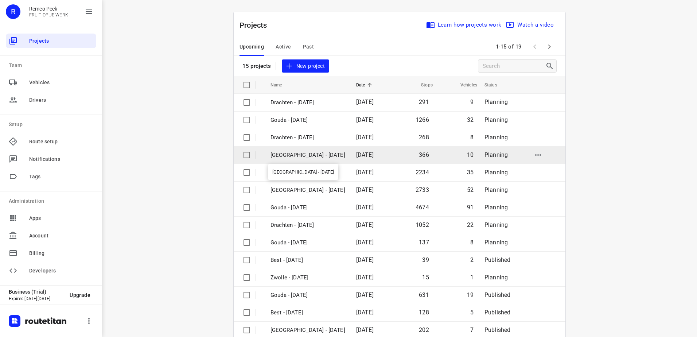
click at [304, 152] on p "[GEOGRAPHIC_DATA] - [DATE]" at bounding box center [307, 155] width 75 height 8
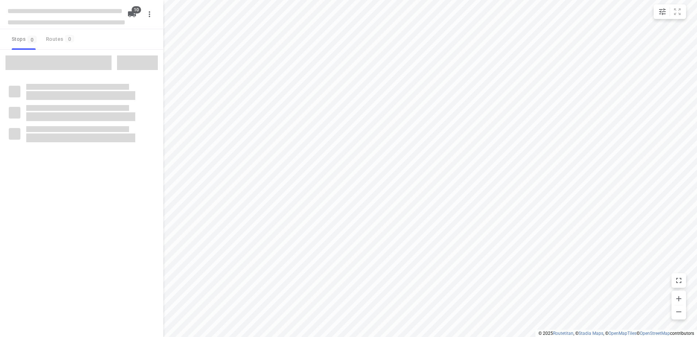
type input "distance"
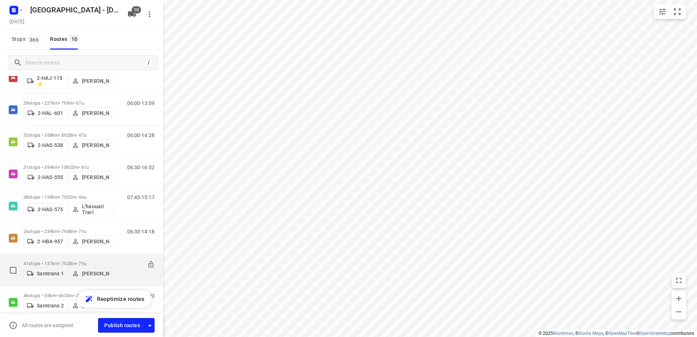
scroll to position [109, 0]
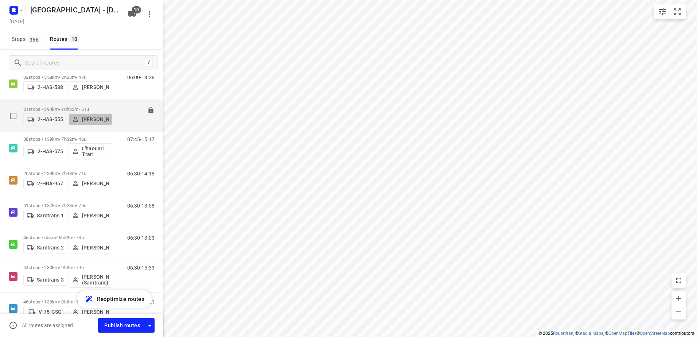
click at [95, 116] on p "[PERSON_NAME]" at bounding box center [95, 119] width 27 height 6
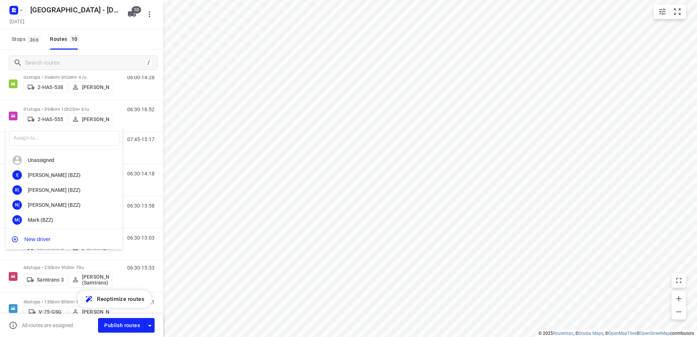
click at [208, 150] on div at bounding box center [348, 168] width 697 height 337
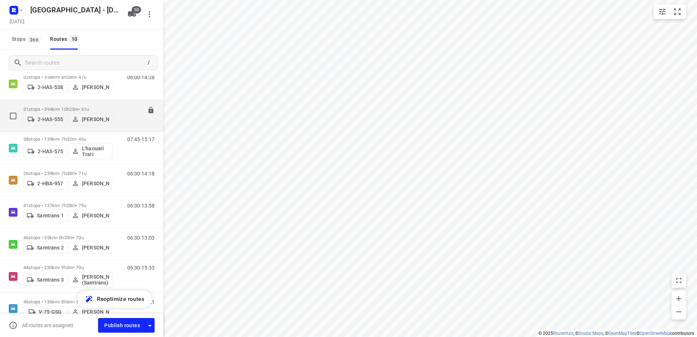
click at [31, 106] on p "31 stops • 394km • 10h23m • 61u" at bounding box center [67, 108] width 89 height 5
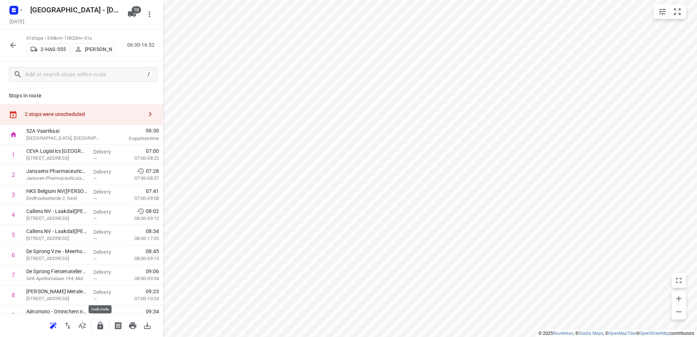
click at [103, 326] on icon "button" at bounding box center [100, 325] width 6 height 8
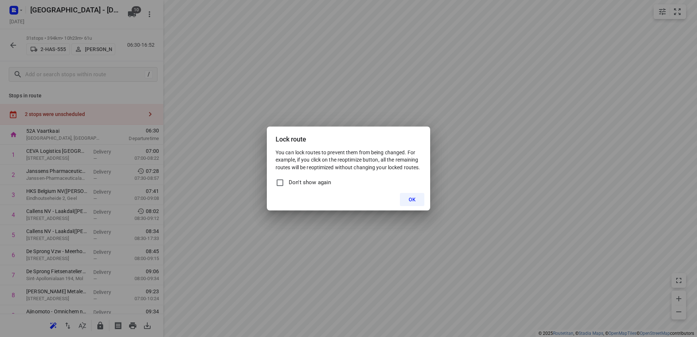
click at [313, 183] on span "Don't show again" at bounding box center [310, 182] width 42 height 8
click at [284, 183] on input "Don't show again" at bounding box center [279, 182] width 9 height 9
click at [299, 184] on span "Don't show again" at bounding box center [310, 182] width 42 height 8
click at [284, 184] on input "Don't show again" at bounding box center [279, 182] width 9 height 9
checkbox input "false"
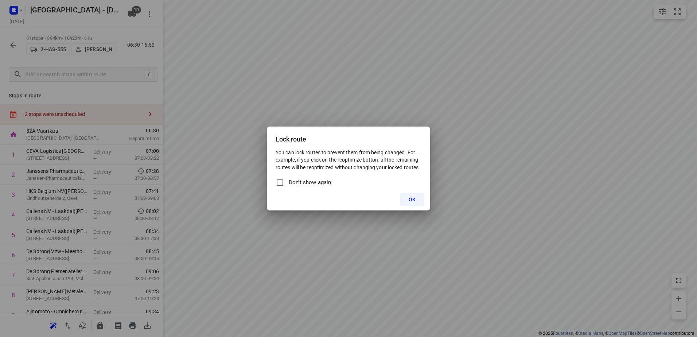
click at [418, 200] on button "OK" at bounding box center [412, 199] width 24 height 13
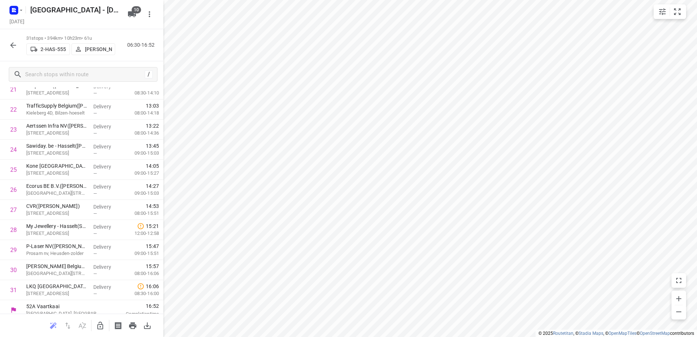
scroll to position [473, 0]
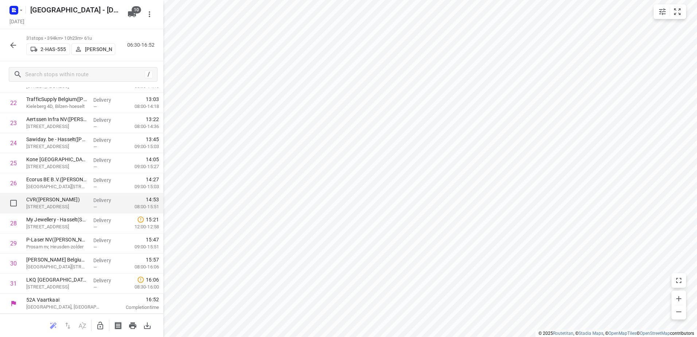
click at [47, 201] on p "CVR(Saartje Gevers)" at bounding box center [56, 199] width 61 height 7
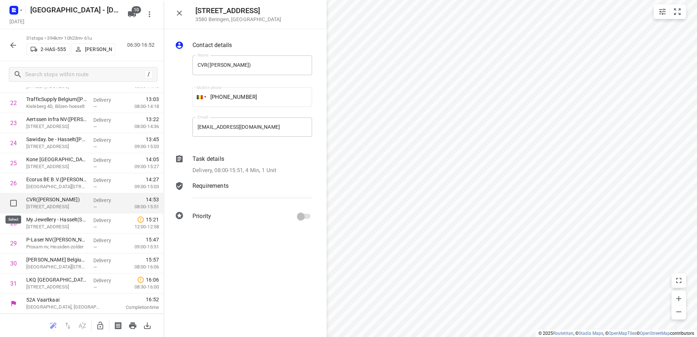
click at [16, 202] on input "checkbox" at bounding box center [13, 203] width 15 height 15
checkbox input "true"
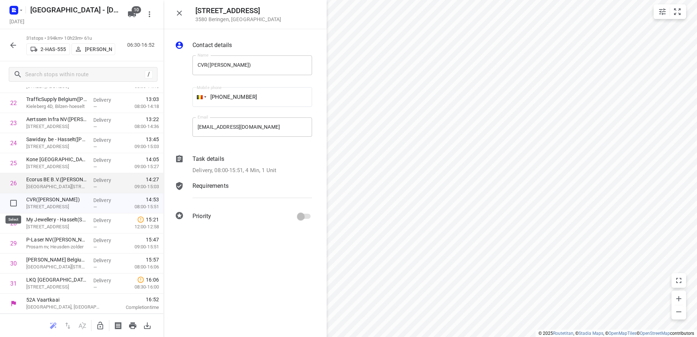
scroll to position [470, 0]
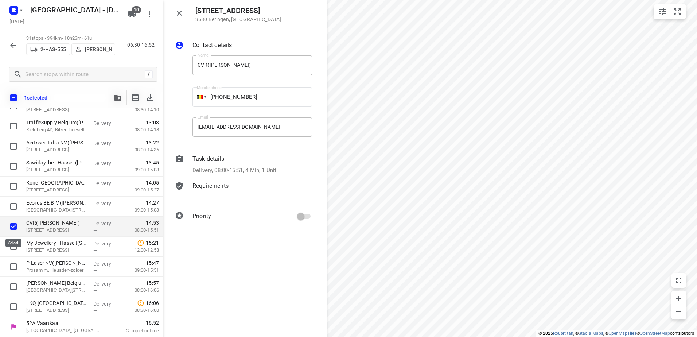
click at [13, 226] on input "checkbox" at bounding box center [13, 226] width 15 height 15
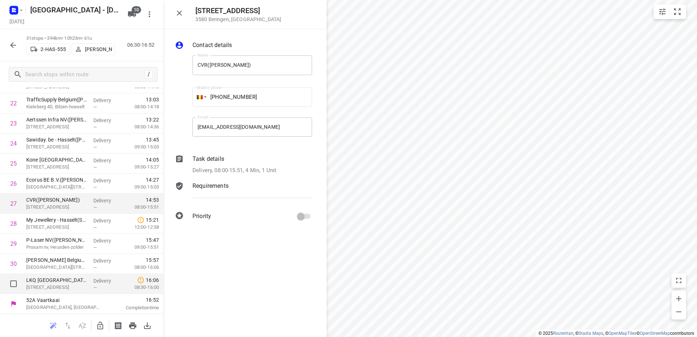
scroll to position [473, 0]
click at [101, 324] on icon "button" at bounding box center [100, 325] width 6 height 8
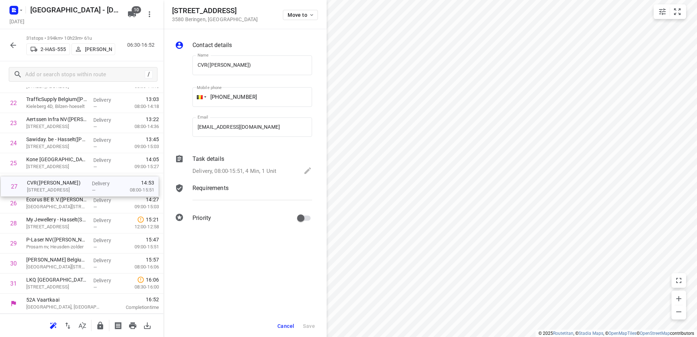
drag, startPoint x: 44, startPoint y: 201, endPoint x: 45, endPoint y: 181, distance: 19.7
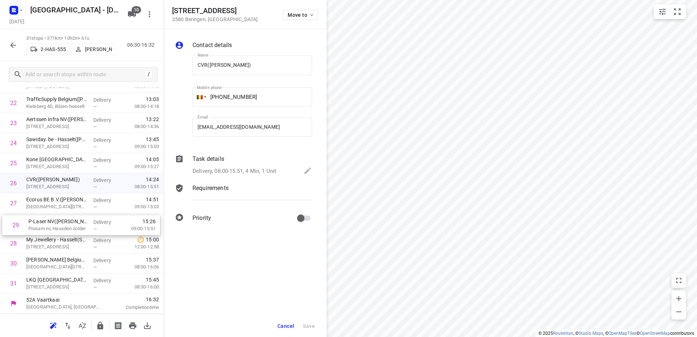
drag, startPoint x: 55, startPoint y: 241, endPoint x: 57, endPoint y: 219, distance: 22.3
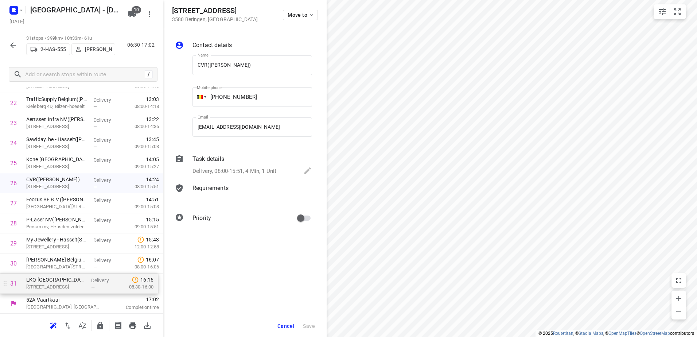
drag, startPoint x: 49, startPoint y: 222, endPoint x: 54, endPoint y: 277, distance: 55.3
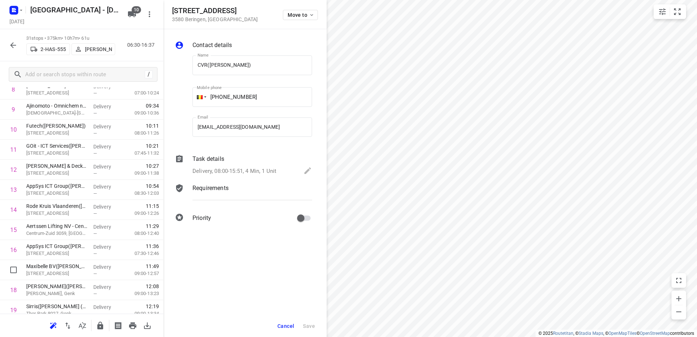
scroll to position [328, 0]
click at [12, 44] on icon "button" at bounding box center [13, 45] width 9 height 9
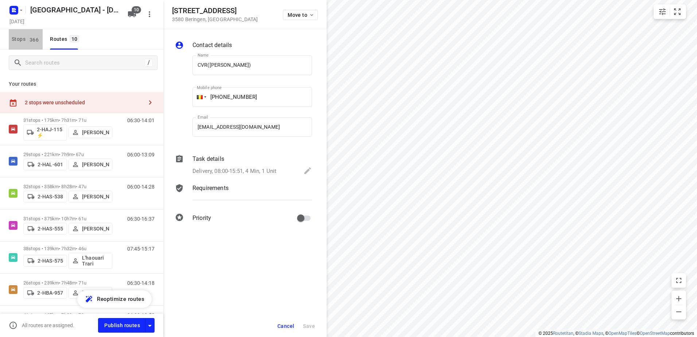
click at [13, 45] on button "Stops 366" at bounding box center [26, 39] width 34 height 20
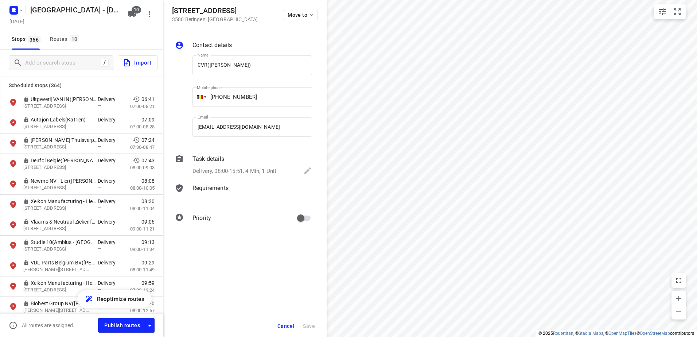
scroll to position [0, 0]
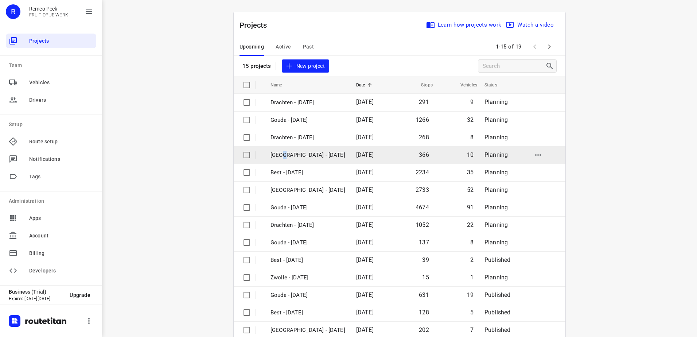
click at [282, 154] on p "[GEOGRAPHIC_DATA] - [DATE]" at bounding box center [307, 155] width 75 height 8
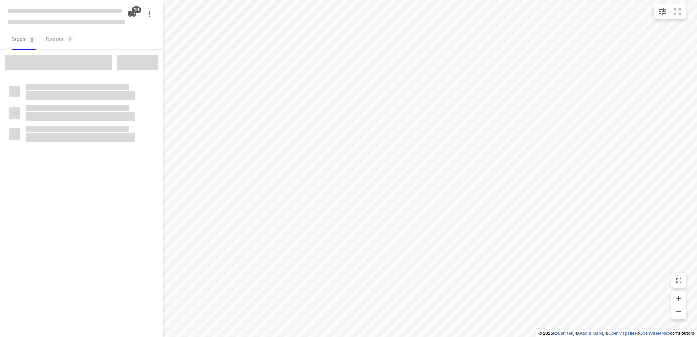
type input "distance"
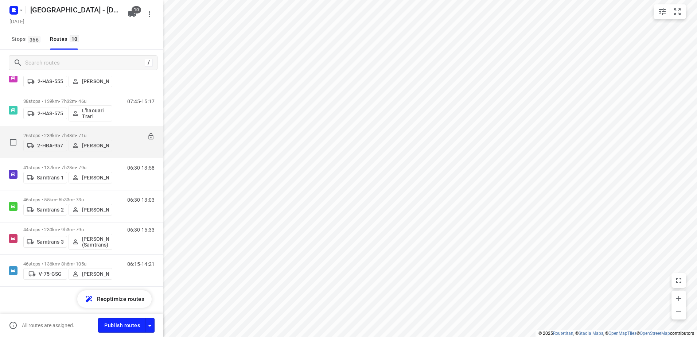
scroll to position [149, 0]
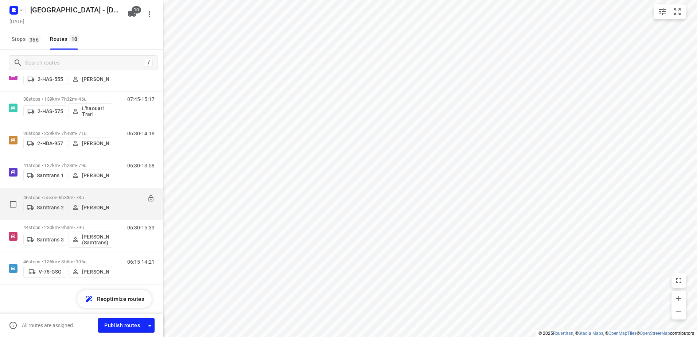
click at [96, 195] on p "46 stops • 55km • 6h33m • 73u" at bounding box center [67, 197] width 89 height 5
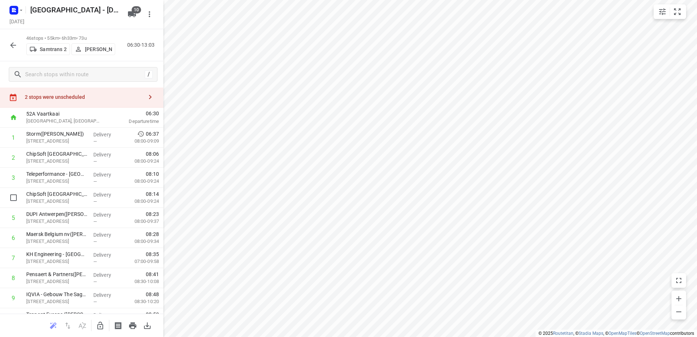
scroll to position [0, 0]
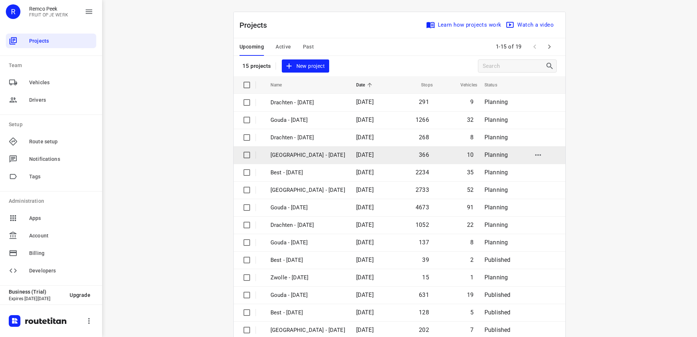
click at [274, 160] on td "[GEOGRAPHIC_DATA] - [DATE]" at bounding box center [306, 154] width 87 height 17
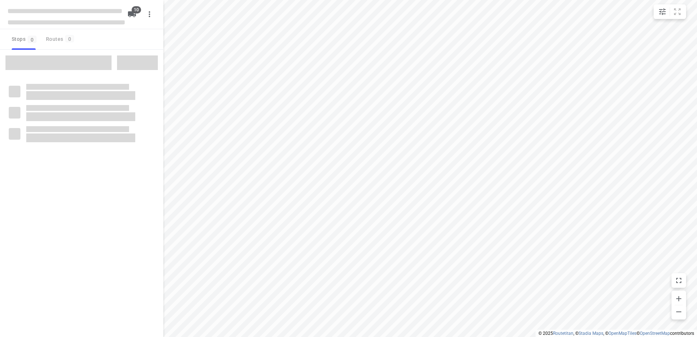
type input "distance"
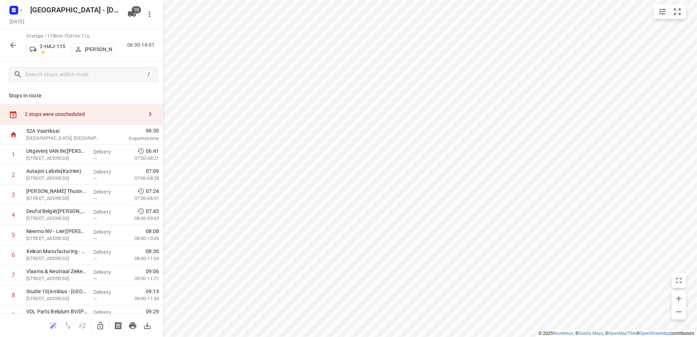
click at [63, 113] on div "2 stops were unscheduled" at bounding box center [84, 114] width 118 height 6
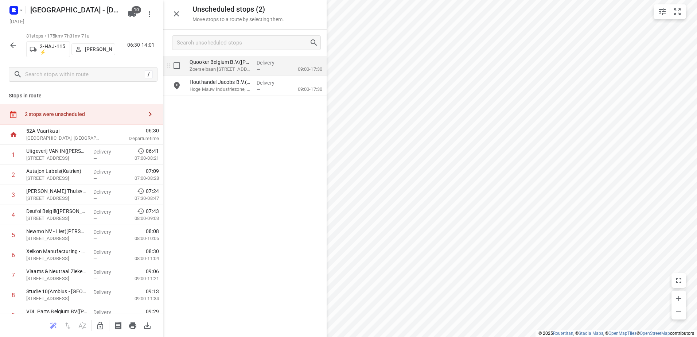
click at [225, 70] on p "Zoerselbaan 125, Malle" at bounding box center [219, 69] width 61 height 7
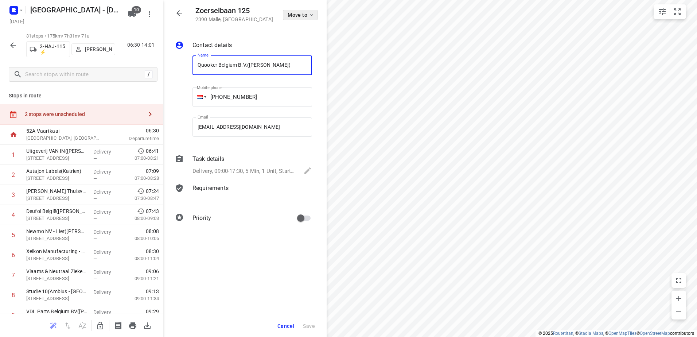
click at [308, 15] on span "Move to" at bounding box center [300, 15] width 27 height 6
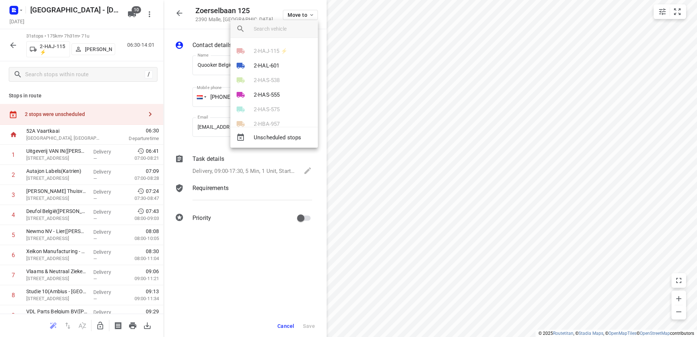
click at [346, 56] on div at bounding box center [348, 168] width 697 height 337
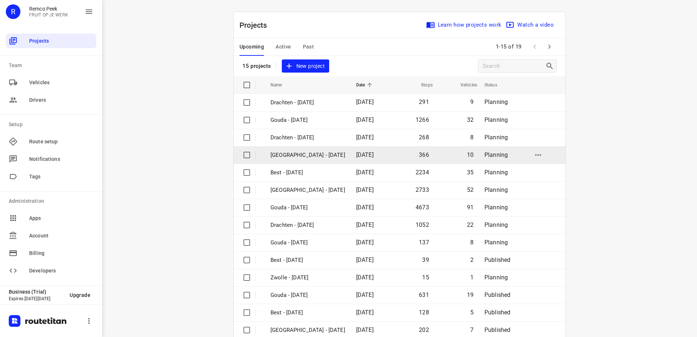
click at [286, 152] on p "[GEOGRAPHIC_DATA] - [DATE]" at bounding box center [307, 155] width 75 height 8
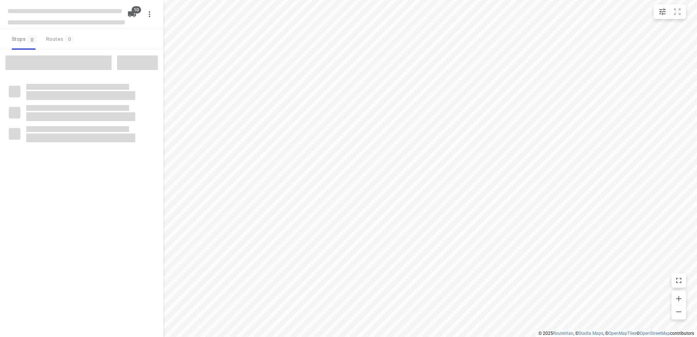
type input "distance"
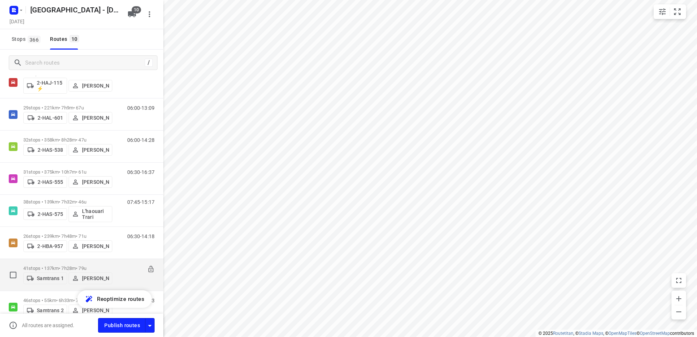
scroll to position [40, 0]
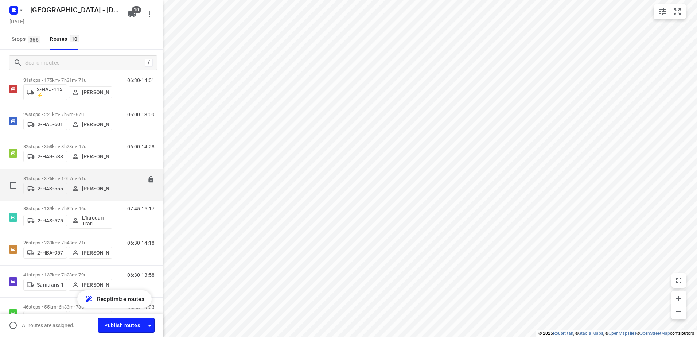
click at [101, 188] on p "[PERSON_NAME]" at bounding box center [95, 188] width 27 height 6
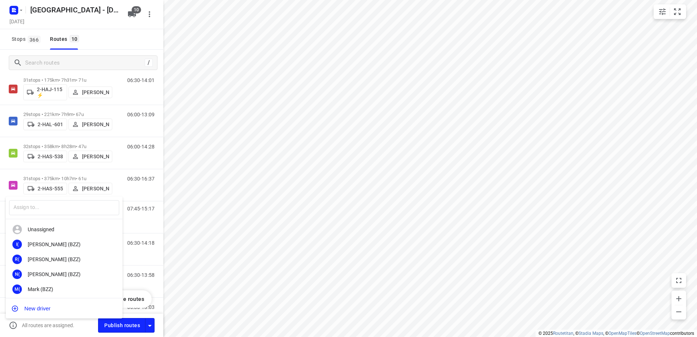
click at [42, 177] on div at bounding box center [348, 168] width 697 height 337
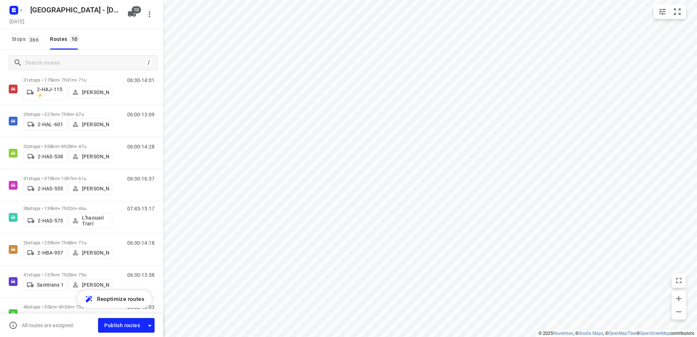
click at [34, 175] on div "​ Unassigned I( Ismail (BZZ) R( Ronan (BZZ) N( Nolan (BZZ) M( Mark (BZZ) F( Fur…" at bounding box center [348, 168] width 697 height 337
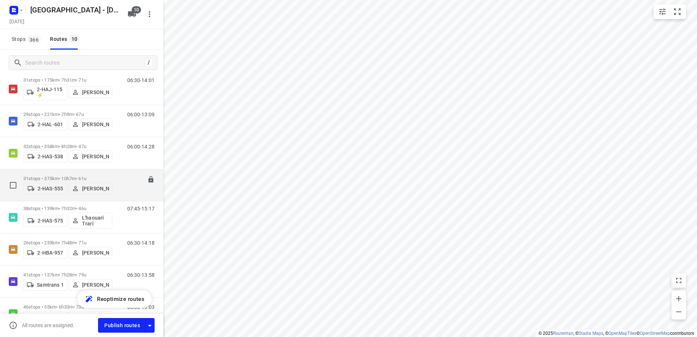
click at [31, 176] on p "31 stops • 375km • 10h7m • 61u" at bounding box center [67, 178] width 89 height 5
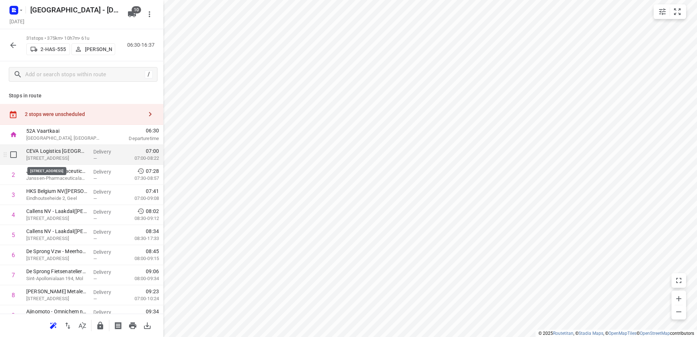
click at [52, 156] on p "Industrieweg 38f, Grobbendonk" at bounding box center [56, 157] width 61 height 7
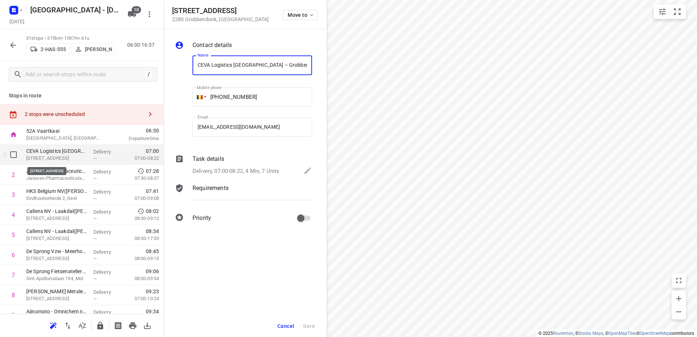
scroll to position [0, 14]
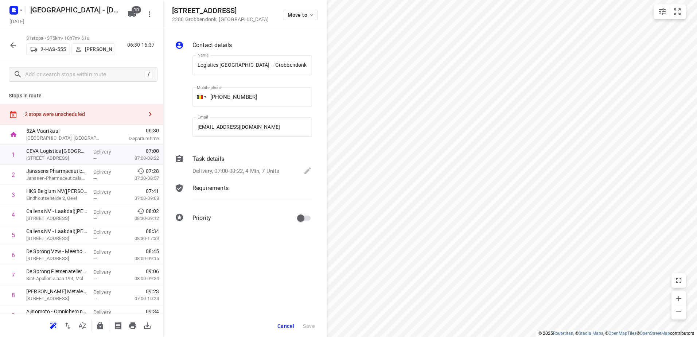
click at [307, 324] on div "Cancel Save" at bounding box center [244, 326] width 163 height 22
click at [290, 326] on span "Cancel" at bounding box center [285, 326] width 17 height 6
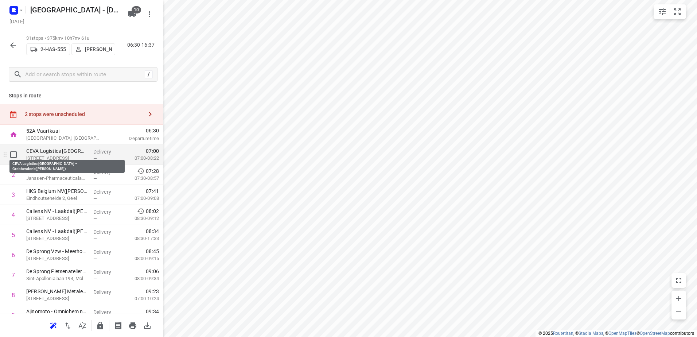
click at [72, 151] on p "CEVA Logistics Belgium – Grobbendonk(Aziz Sefiani)" at bounding box center [56, 150] width 61 height 7
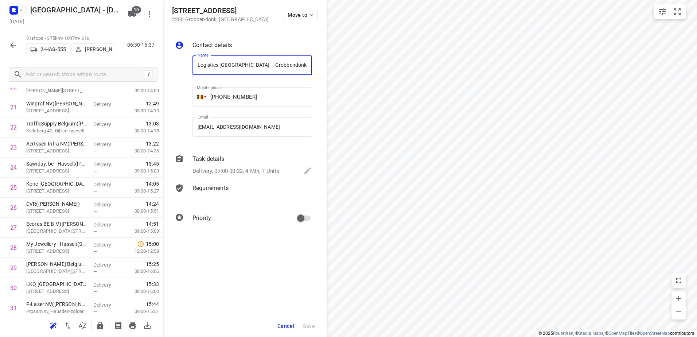
scroll to position [473, 0]
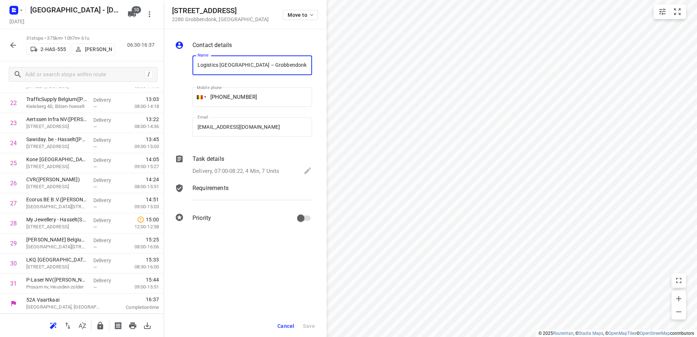
click at [290, 327] on span "Cancel" at bounding box center [285, 326] width 17 height 6
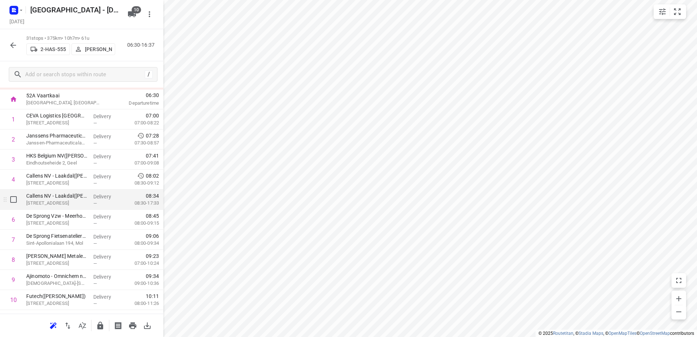
scroll to position [0, 0]
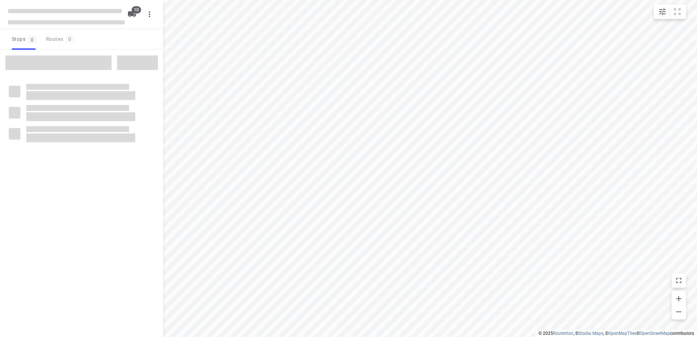
type input "distance"
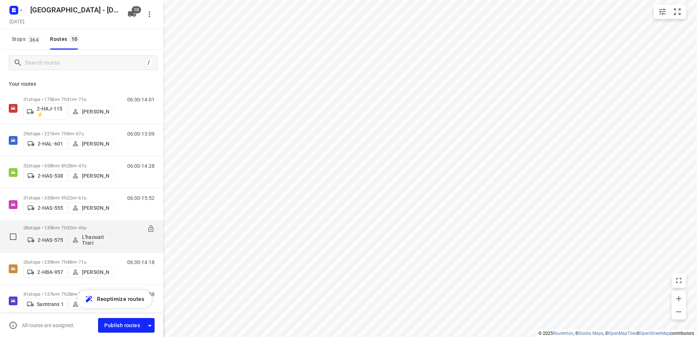
scroll to position [36, 0]
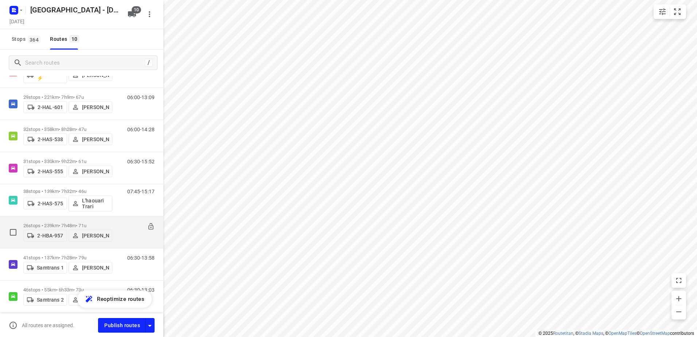
click at [52, 225] on p "26 stops • 239km • 7h48m • 71u" at bounding box center [67, 225] width 89 height 5
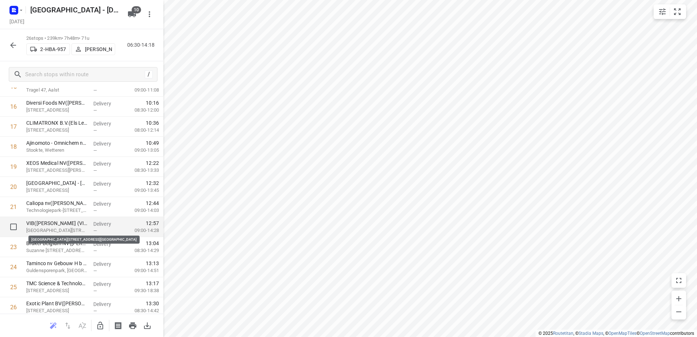
scroll to position [352, 0]
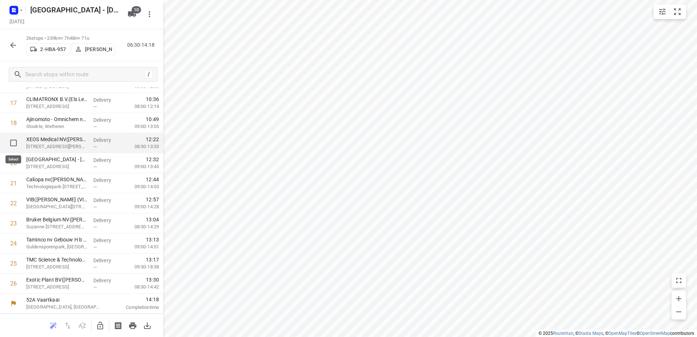
click at [16, 144] on input "checkbox" at bounding box center [13, 143] width 15 height 15
checkbox input "true"
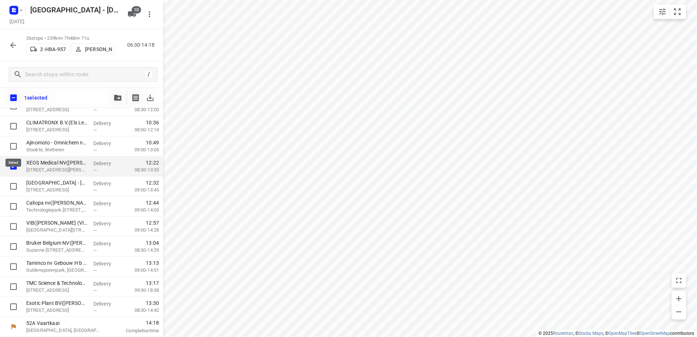
scroll to position [349, 0]
click at [11, 169] on input "checkbox" at bounding box center [13, 166] width 15 height 15
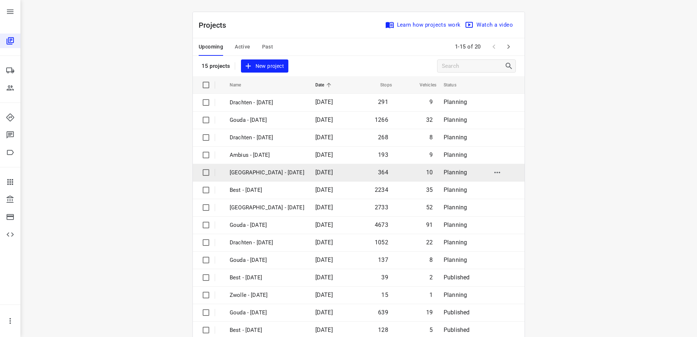
click at [261, 173] on p "[GEOGRAPHIC_DATA] - [DATE]" at bounding box center [267, 172] width 75 height 8
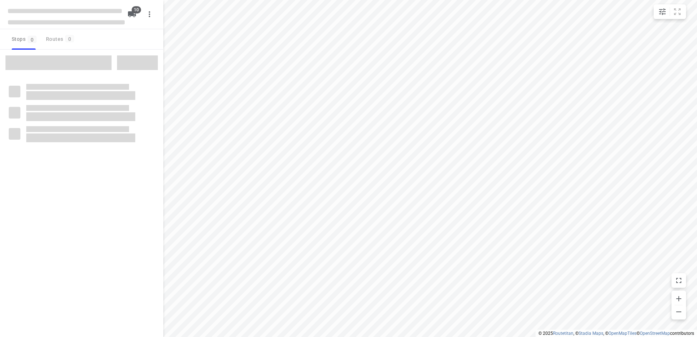
type input "distance"
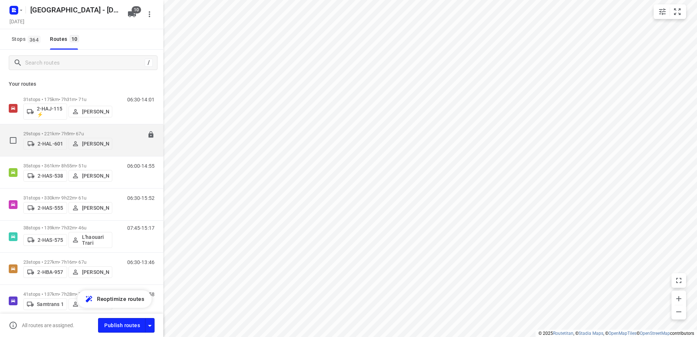
click at [127, 131] on div "06:00-13:09" at bounding box center [136, 142] width 36 height 22
click at [31, 131] on p "29 stops • 221km • 7h9m • 67u" at bounding box center [67, 133] width 89 height 5
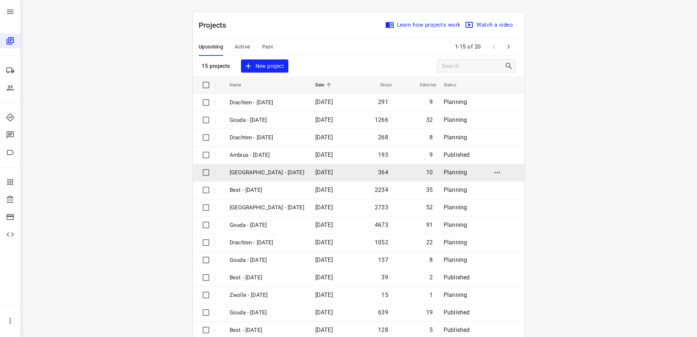
click at [259, 175] on p "[GEOGRAPHIC_DATA] - [DATE]" at bounding box center [267, 172] width 75 height 8
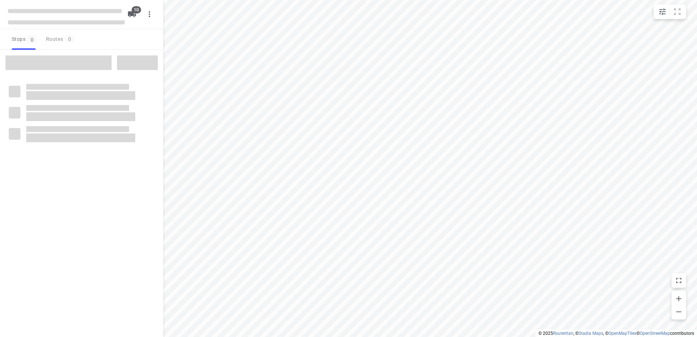
type input "distance"
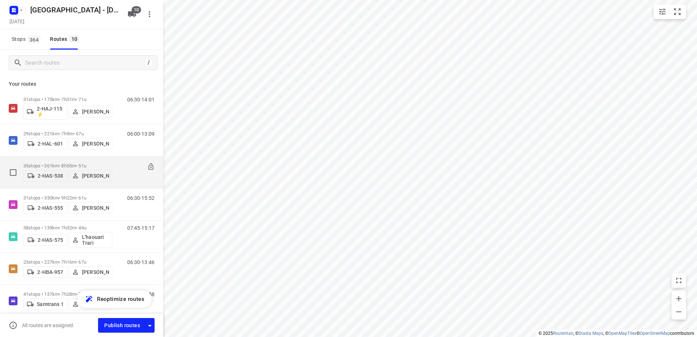
click at [96, 175] on p "[PERSON_NAME]" at bounding box center [95, 176] width 27 height 6
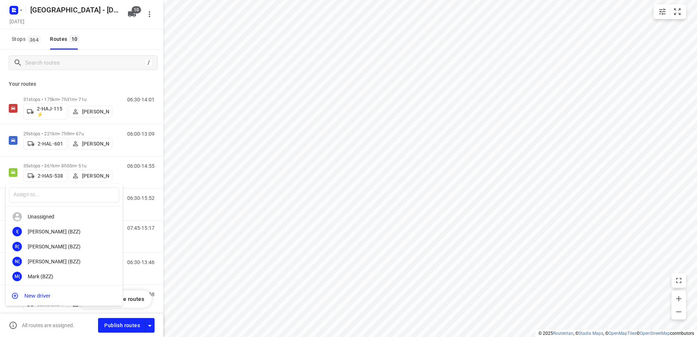
click at [129, 173] on div at bounding box center [348, 168] width 697 height 337
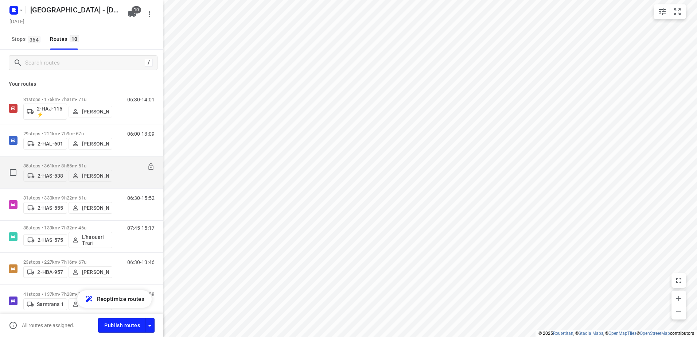
click at [52, 164] on p "35 stops • 361km • 8h55m • 51u" at bounding box center [67, 165] width 89 height 5
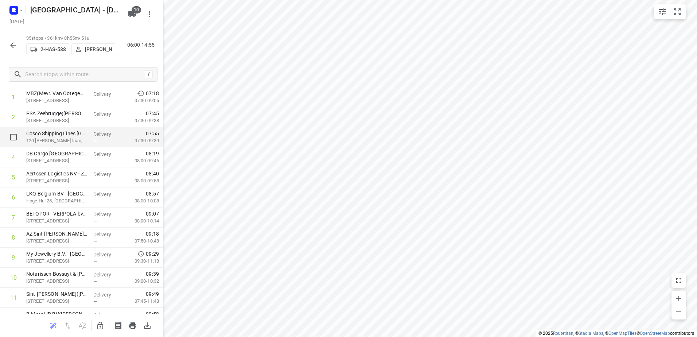
scroll to position [73, 0]
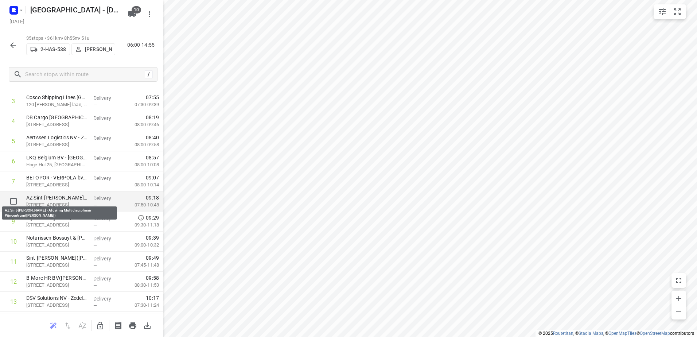
click at [56, 199] on p "AZ Sint-Jan Brugge - Afdeling Multidisciplinair Pijncentrum(Hannie Braems)" at bounding box center [56, 197] width 61 height 7
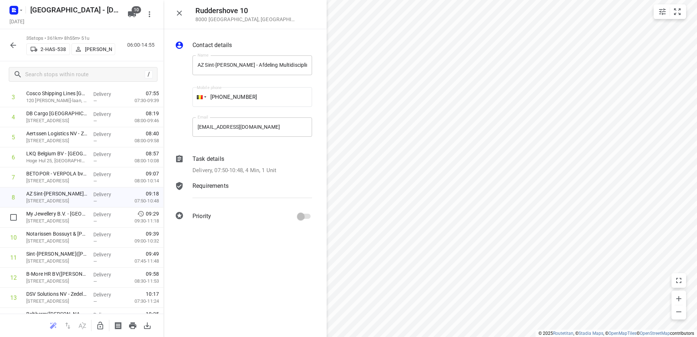
scroll to position [0, 0]
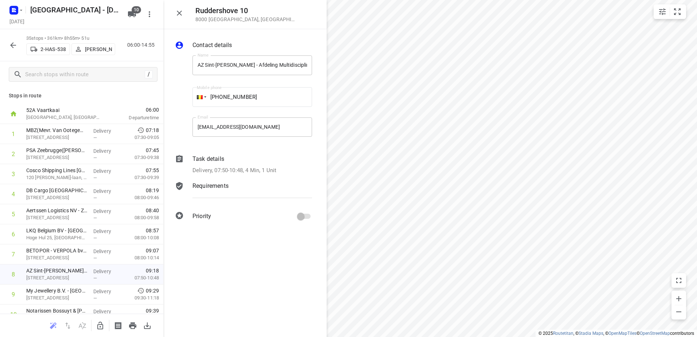
click at [9, 43] on icon "button" at bounding box center [13, 45] width 9 height 9
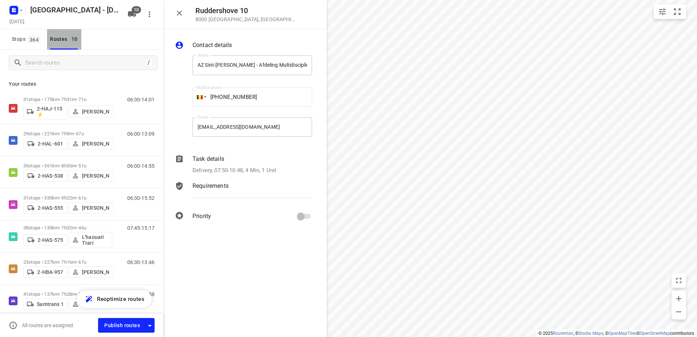
click at [59, 40] on div "Routes 10" at bounding box center [65, 39] width 31 height 9
click at [22, 38] on span "Stops 364" at bounding box center [27, 39] width 31 height 9
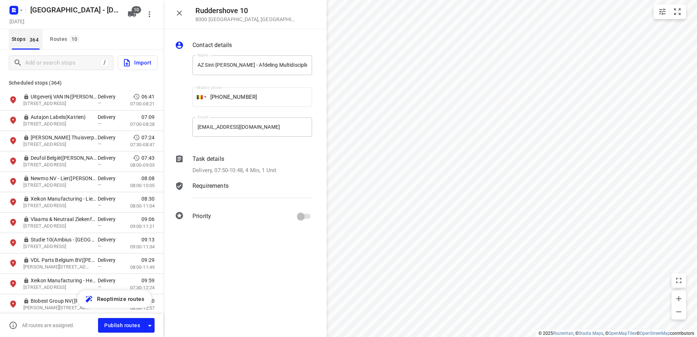
click at [22, 38] on span "Stops 364" at bounding box center [27, 39] width 31 height 9
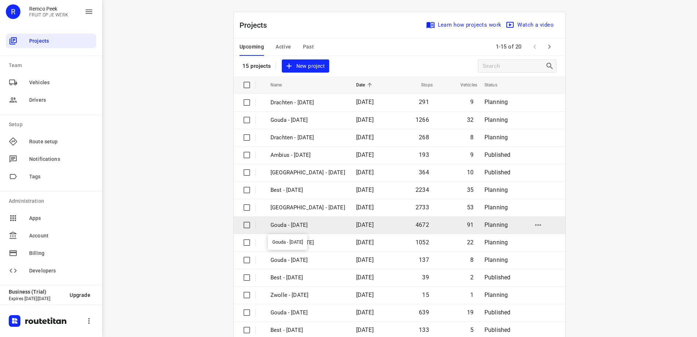
click at [299, 226] on p "Gouda - [DATE]" at bounding box center [307, 225] width 75 height 8
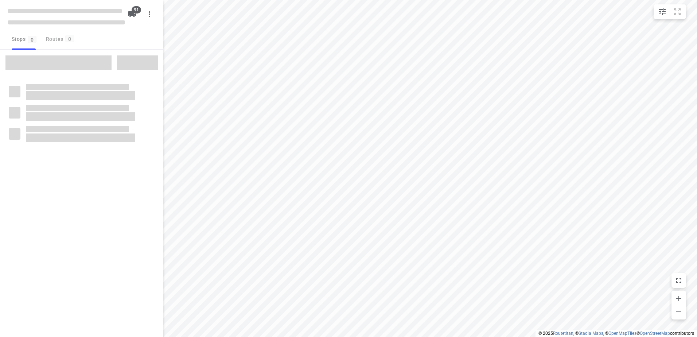
type input "distance"
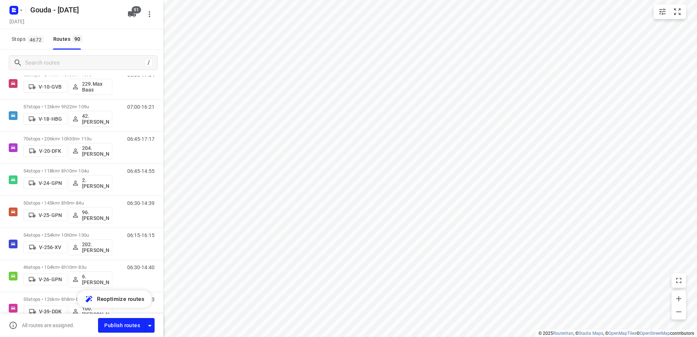
scroll to position [273, 0]
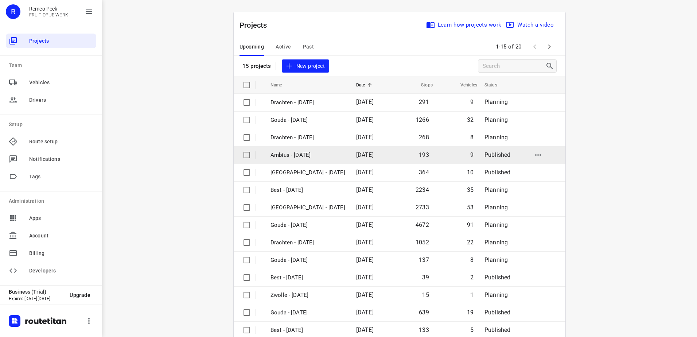
click at [310, 155] on p "Ambius - [DATE]" at bounding box center [307, 155] width 75 height 8
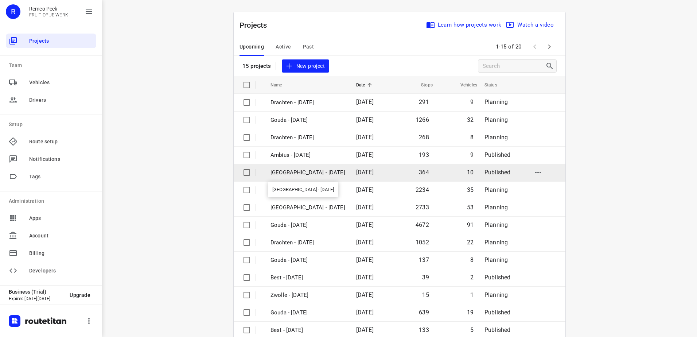
click at [318, 173] on p "[GEOGRAPHIC_DATA] - [DATE]" at bounding box center [307, 172] width 75 height 8
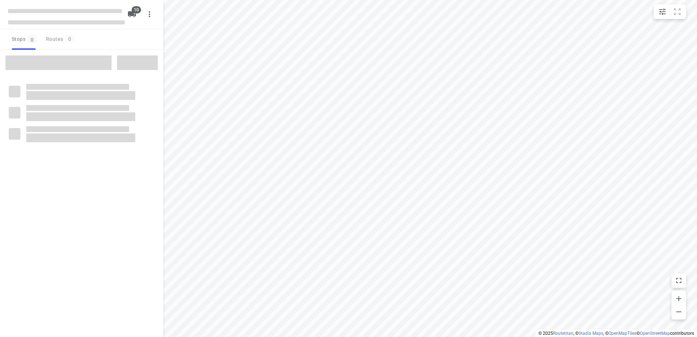
type input "distance"
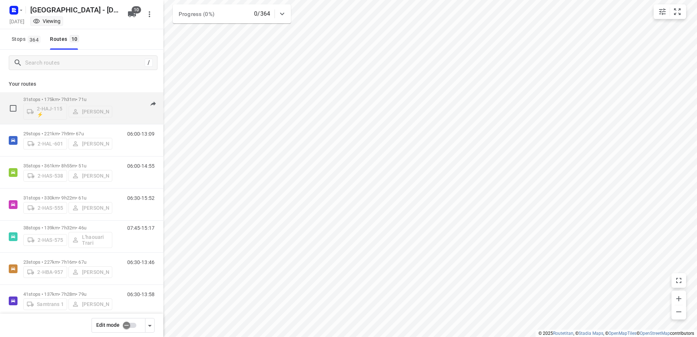
click at [122, 109] on div "06:30-14:01" at bounding box center [136, 110] width 36 height 27
click at [59, 96] on div "31 stops • 175km • 7h31m • 71u 2-HAJ-115 ⚡ Joaquin Boeckx" at bounding box center [67, 108] width 89 height 30
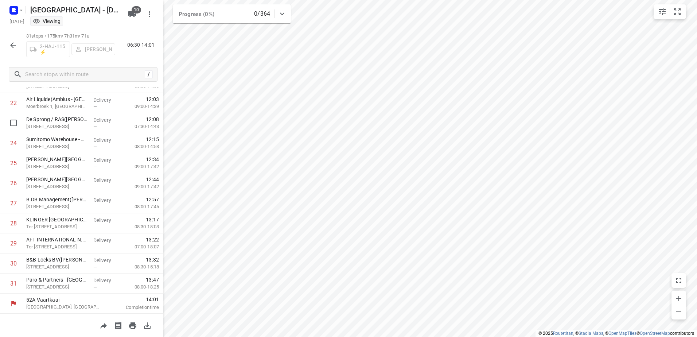
scroll to position [197, 0]
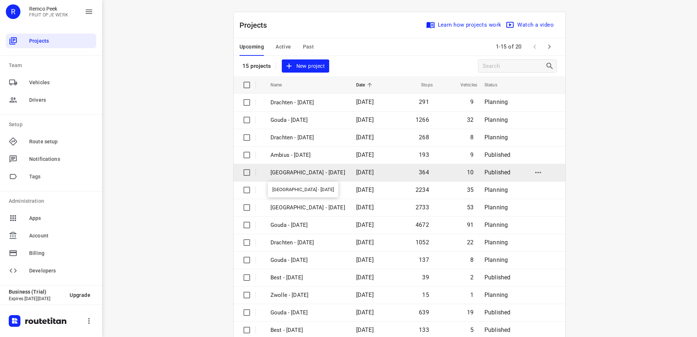
click at [300, 174] on p "[GEOGRAPHIC_DATA] - [DATE]" at bounding box center [307, 172] width 75 height 8
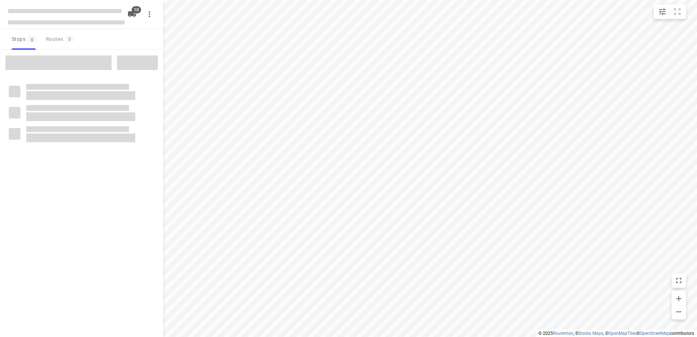
type input "distance"
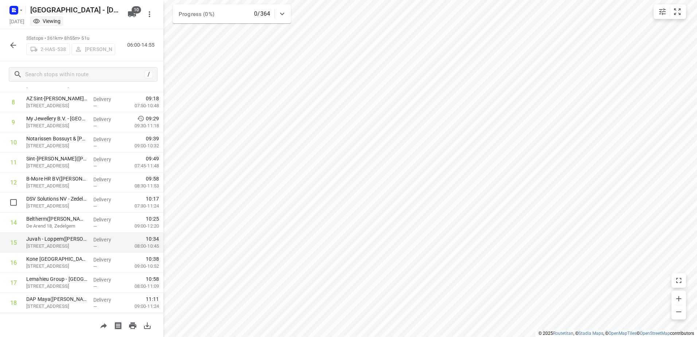
scroll to position [182, 0]
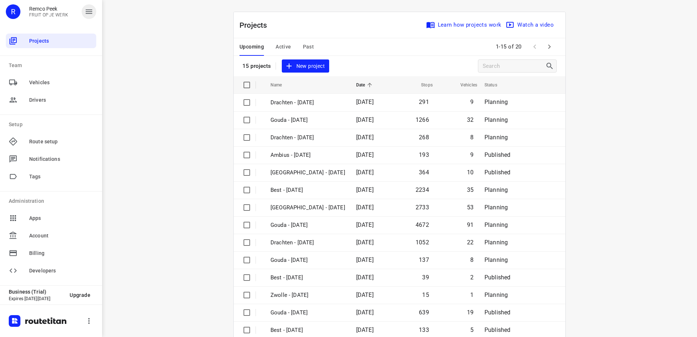
click at [87, 12] on icon "button" at bounding box center [89, 11] width 9 height 9
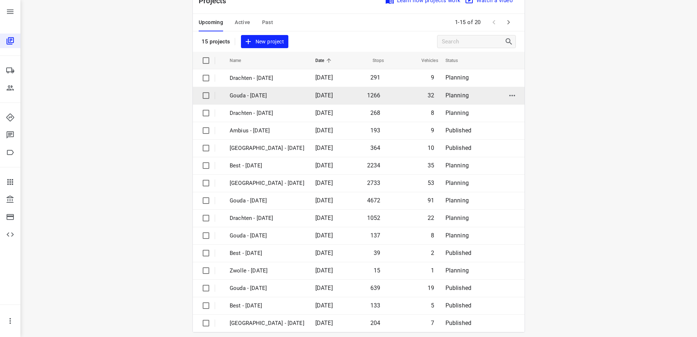
scroll to position [32, 0]
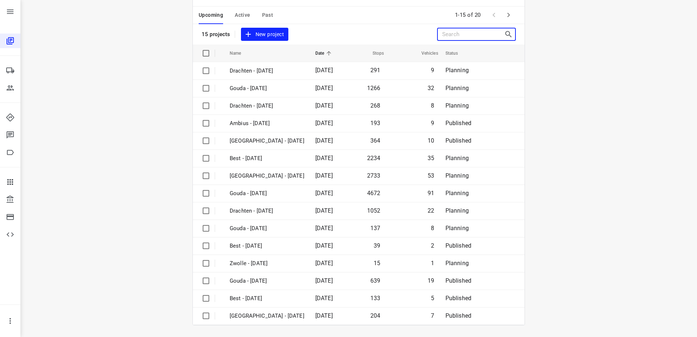
click at [477, 38] on input "Search projects" at bounding box center [473, 34] width 62 height 11
click at [487, 38] on input "Search projects" at bounding box center [473, 34] width 62 height 11
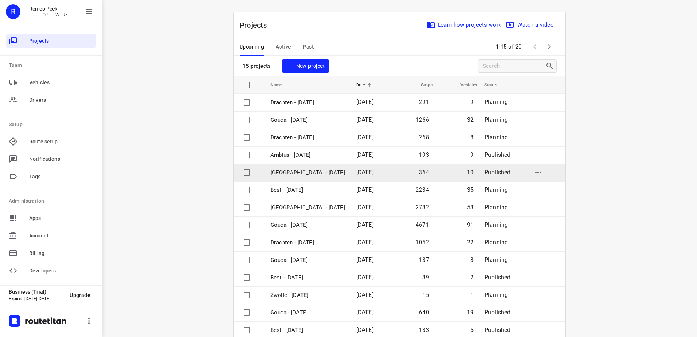
click at [304, 172] on p "[GEOGRAPHIC_DATA] - [DATE]" at bounding box center [307, 172] width 75 height 8
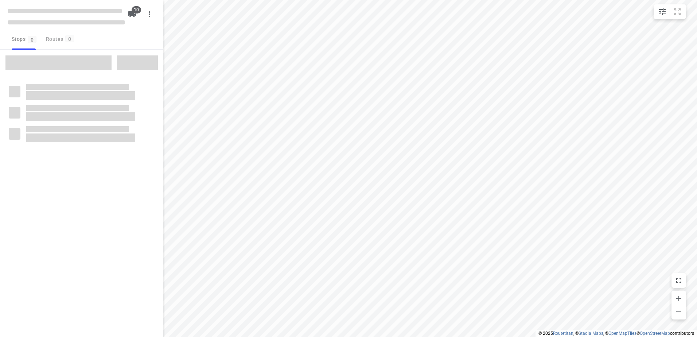
type input "distance"
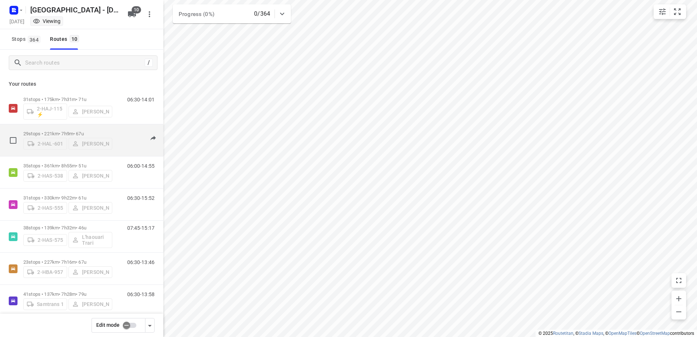
click at [54, 136] on div "2-HAL-601 [PERSON_NAME]" at bounding box center [67, 142] width 89 height 13
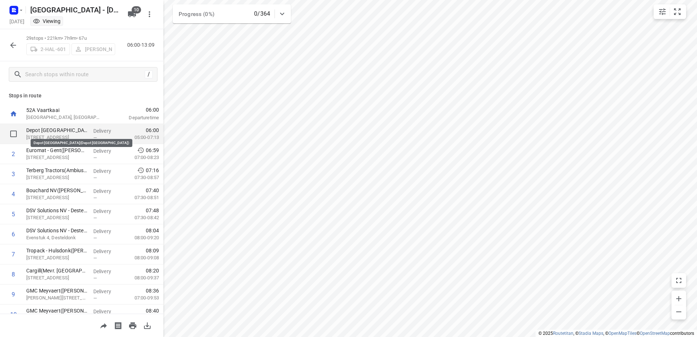
click at [60, 130] on p "Depot [GEOGRAPHIC_DATA](Depot [GEOGRAPHIC_DATA])" at bounding box center [56, 129] width 61 height 7
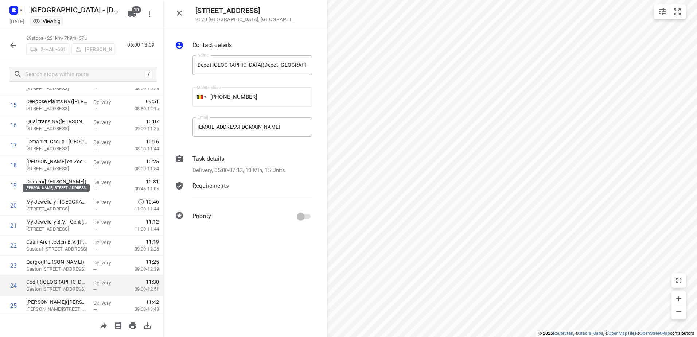
scroll to position [412, 0]
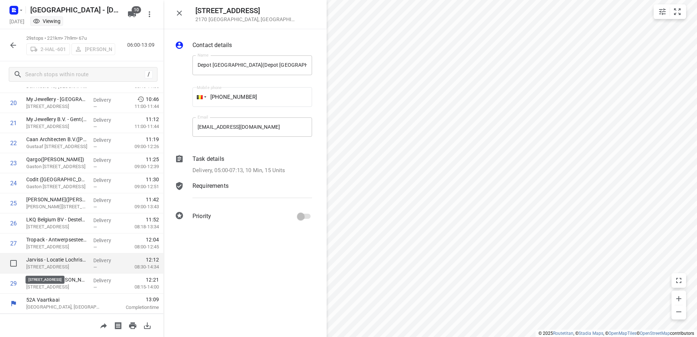
click at [71, 264] on p "[STREET_ADDRESS]" at bounding box center [56, 266] width 61 height 7
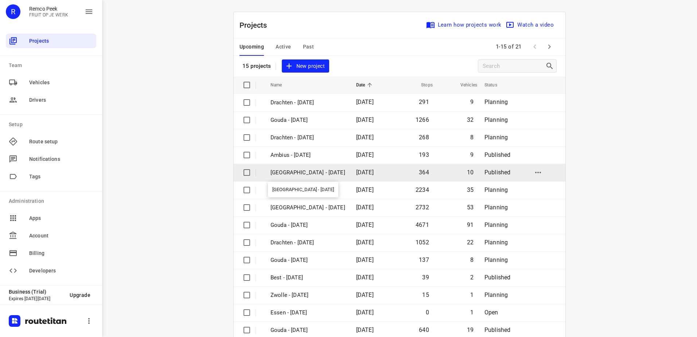
click at [318, 176] on p "[GEOGRAPHIC_DATA] - [DATE]" at bounding box center [307, 172] width 75 height 8
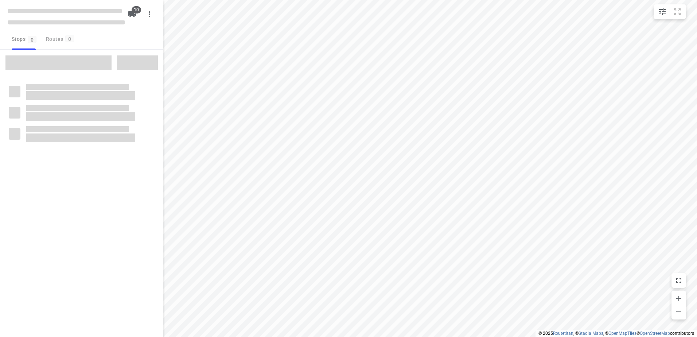
type input "distance"
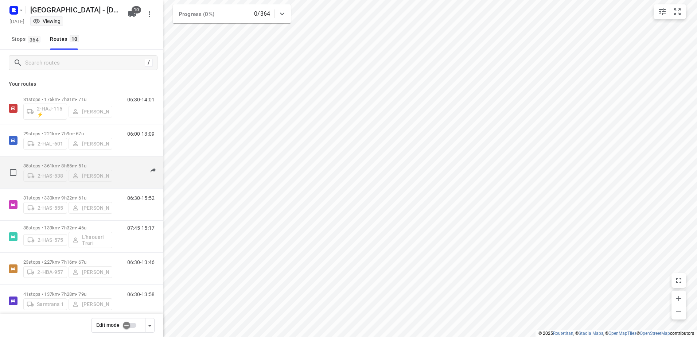
scroll to position [36, 0]
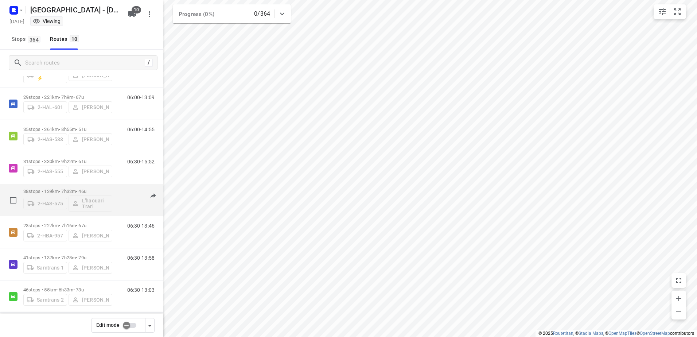
click at [95, 201] on div "2-HAS-575 L'haouari Trari" at bounding box center [67, 202] width 89 height 17
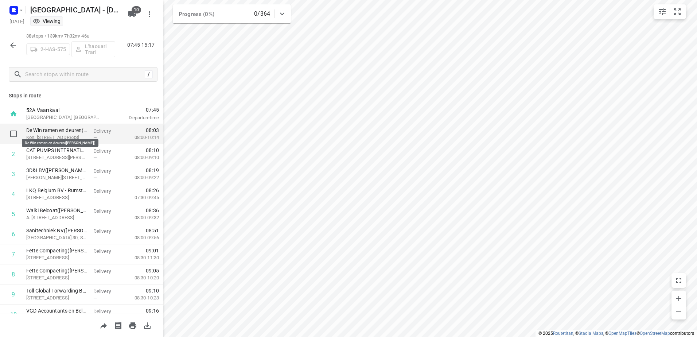
click at [59, 128] on p "De Win ramen en deuren([PERSON_NAME])" at bounding box center [56, 129] width 61 height 7
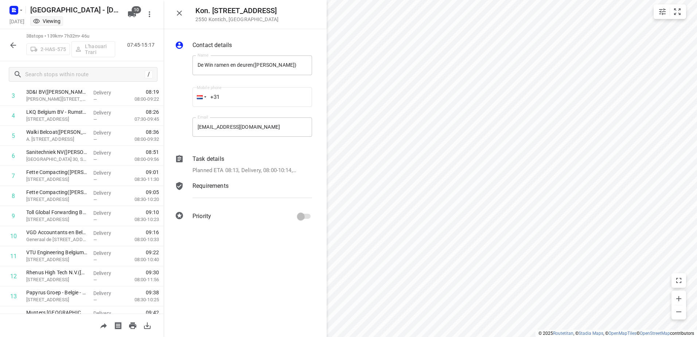
scroll to position [0, 0]
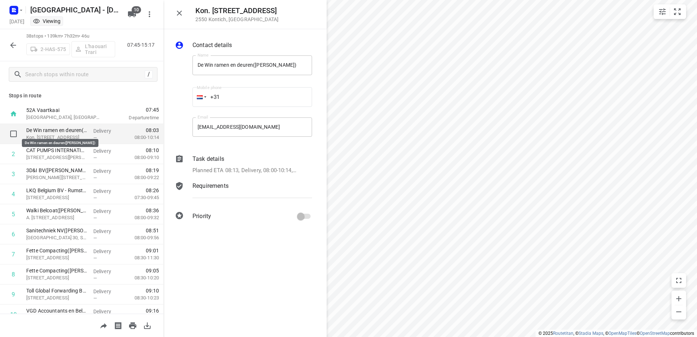
click at [60, 130] on p "De Win ramen en deuren([PERSON_NAME])" at bounding box center [56, 129] width 61 height 7
